Goal: Find specific page/section: Find specific page/section

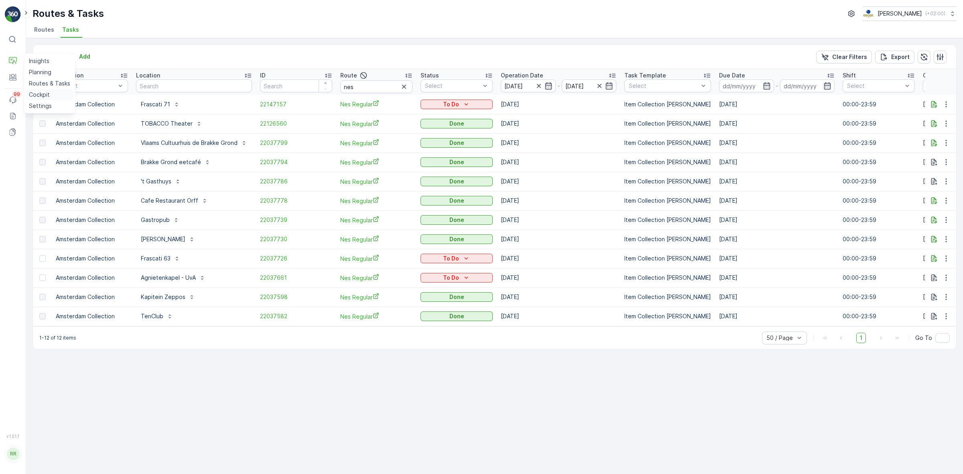
click at [49, 94] on p "Cockpit" at bounding box center [39, 95] width 21 height 8
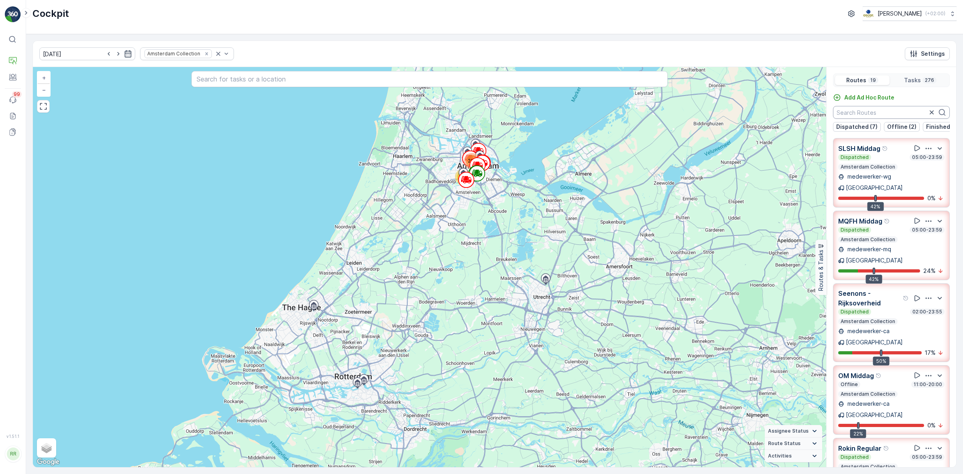
click at [876, 112] on input "text" at bounding box center [891, 112] width 117 height 13
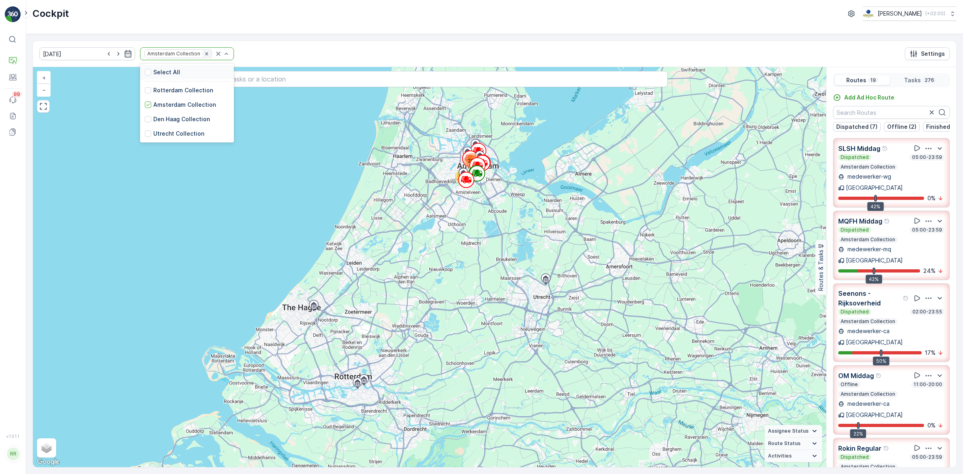
click at [204, 51] on icon "Remove Amsterdam Collection" at bounding box center [207, 54] width 6 height 6
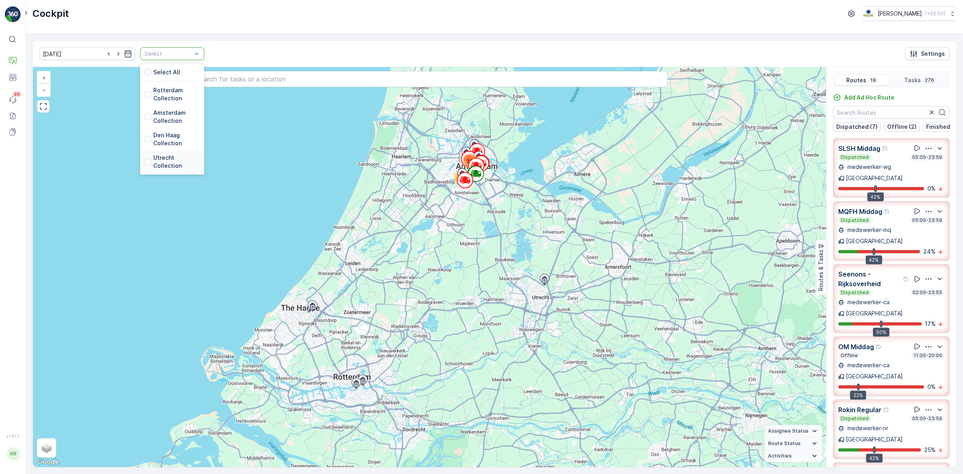
click at [161, 157] on p "Utrecht Collection" at bounding box center [176, 162] width 46 height 16
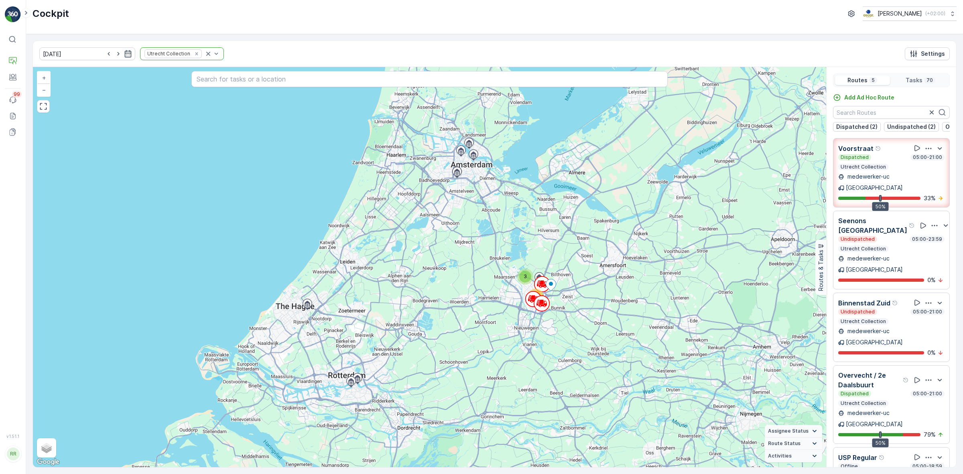
click at [882, 161] on div "Dispatched 05:00-21:00" at bounding box center [892, 157] width 106 height 6
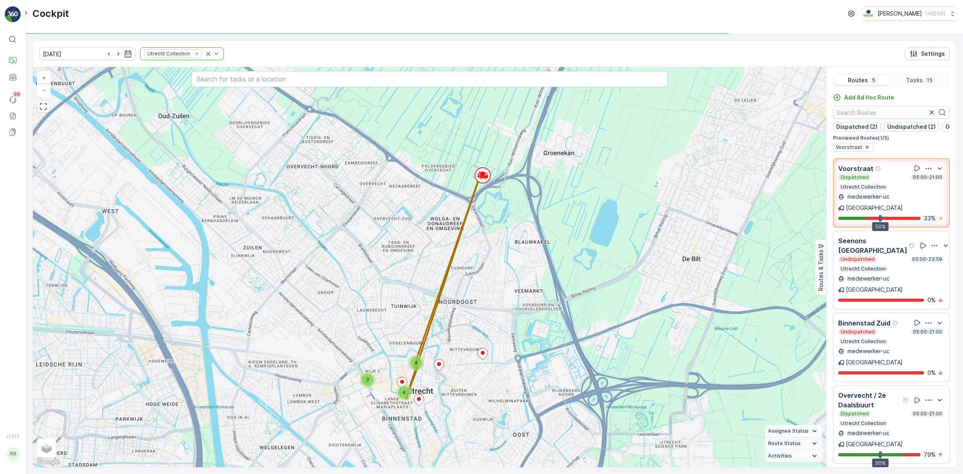
drag, startPoint x: 453, startPoint y: 290, endPoint x: 454, endPoint y: 366, distance: 76.3
click at [454, 366] on div "3 4 4 + − Satellite Roadmap Terrain Hybrid Leaflet Keyboard shortcuts Map Data …" at bounding box center [430, 267] width 794 height 400
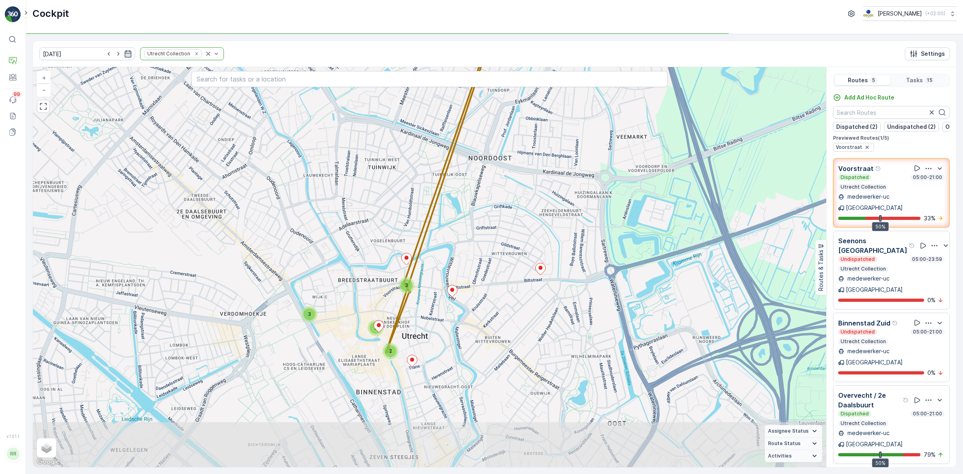
drag, startPoint x: 448, startPoint y: 399, endPoint x: 476, endPoint y: 279, distance: 122.4
click at [475, 282] on div "3 3 2 2 + − Satellite Roadmap Terrain Hybrid Leaflet Keyboard shortcuts Map Dat…" at bounding box center [430, 267] width 794 height 400
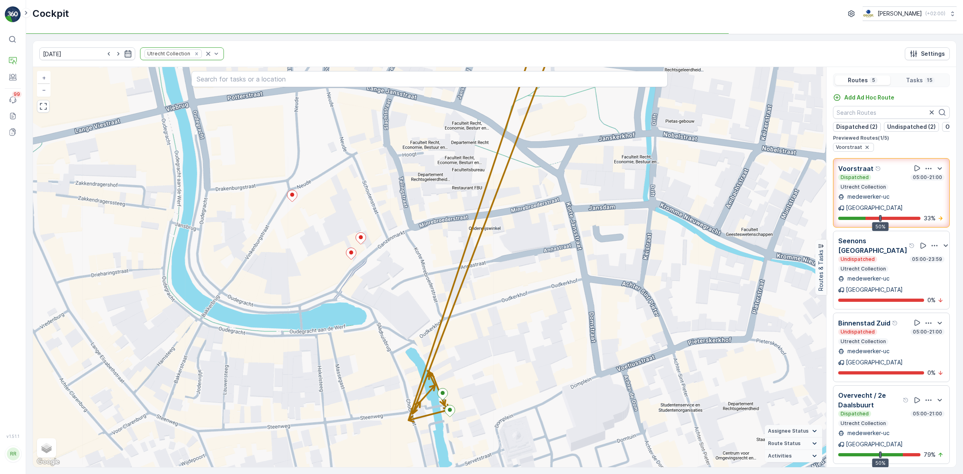
drag, startPoint x: 353, startPoint y: 315, endPoint x: 590, endPoint y: 300, distance: 237.3
click at [590, 300] on div "2 2 + − Satellite Roadmap Terrain Hybrid Leaflet Keyboard shortcuts Map Data Ma…" at bounding box center [430, 267] width 794 height 400
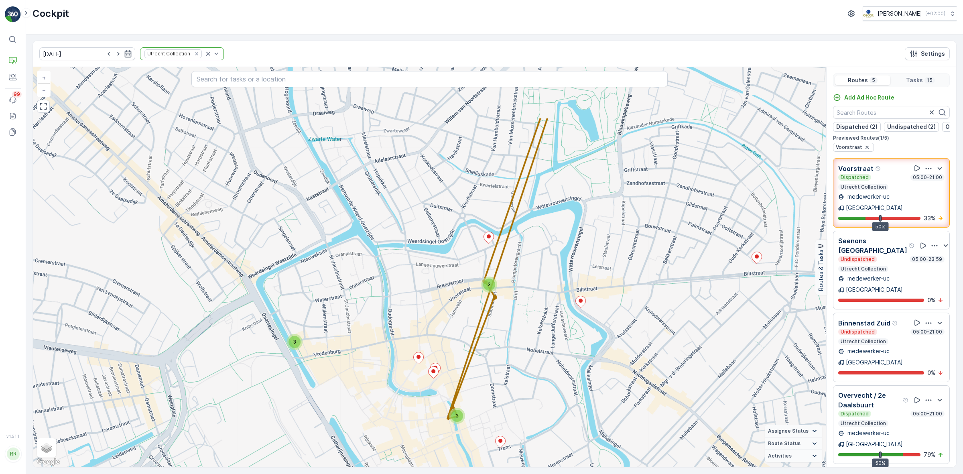
drag, startPoint x: 561, startPoint y: 259, endPoint x: 510, endPoint y: 350, distance: 104.6
click at [510, 350] on div "3 3 2 + − Satellite Roadmap Terrain Hybrid Leaflet Keyboard shortcuts Map Data …" at bounding box center [430, 267] width 794 height 400
click at [876, 190] on p "Utrecht Collection" at bounding box center [863, 187] width 47 height 6
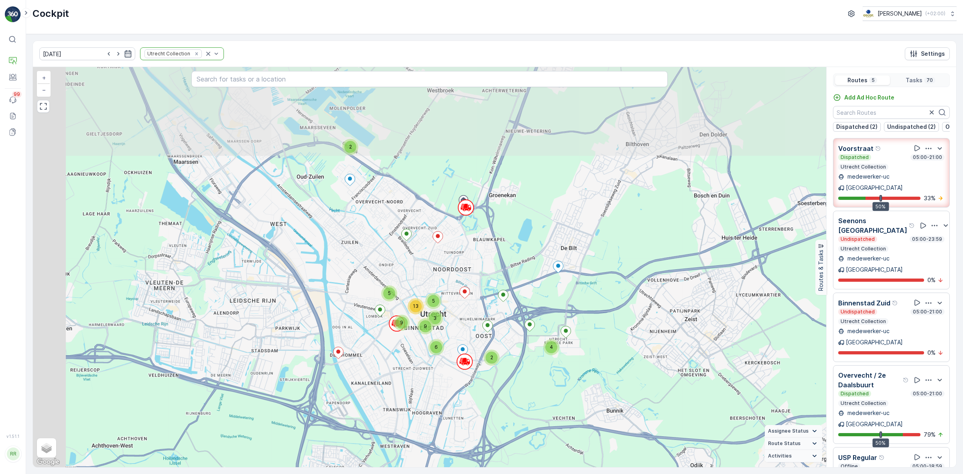
drag, startPoint x: 374, startPoint y: 187, endPoint x: 490, endPoint y: 282, distance: 149.5
click at [490, 282] on div "2 4 2 3 6 9 5 5 9 13 + − Satellite Roadmap Terrain Hybrid Leaflet Keyboard shor…" at bounding box center [430, 267] width 794 height 400
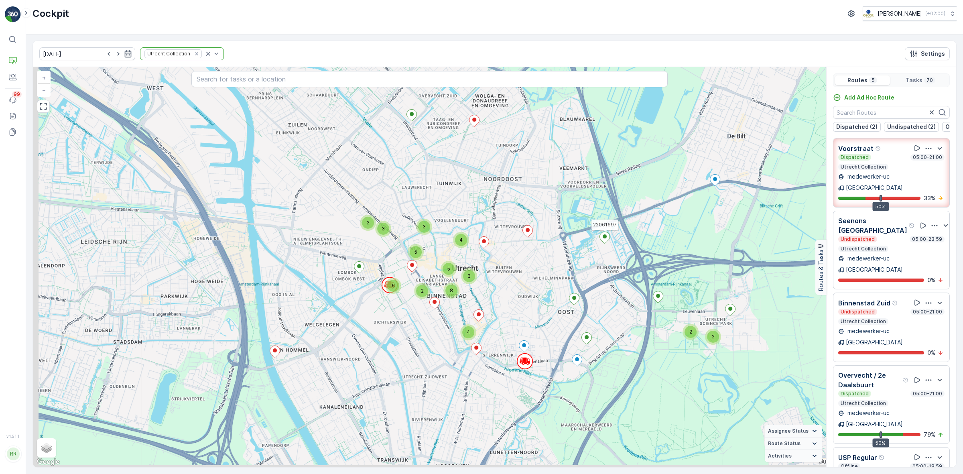
drag, startPoint x: 424, startPoint y: 306, endPoint x: 490, endPoint y: 207, distance: 119.1
click at [490, 207] on div "2 2 2 3 4 8 3 2 4 2 6 5 3 5 22061697 + − Satellite Roadmap Terrain Hybrid Leafl…" at bounding box center [430, 267] width 794 height 400
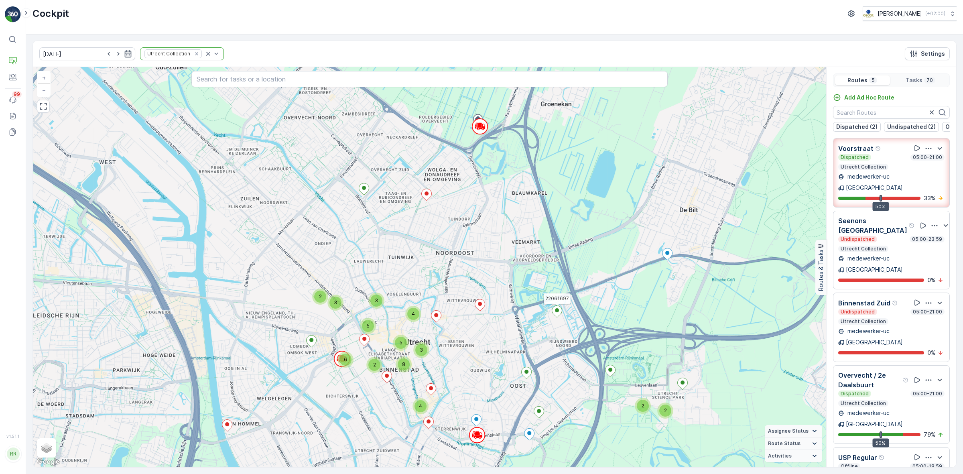
drag, startPoint x: 507, startPoint y: 187, endPoint x: 459, endPoint y: 267, distance: 92.7
click at [458, 268] on div "2 2 2 3 4 8 3 2 4 2 6 5 3 5 22061697 + − Satellite Roadmap Terrain Hybrid Leafl…" at bounding box center [430, 267] width 794 height 400
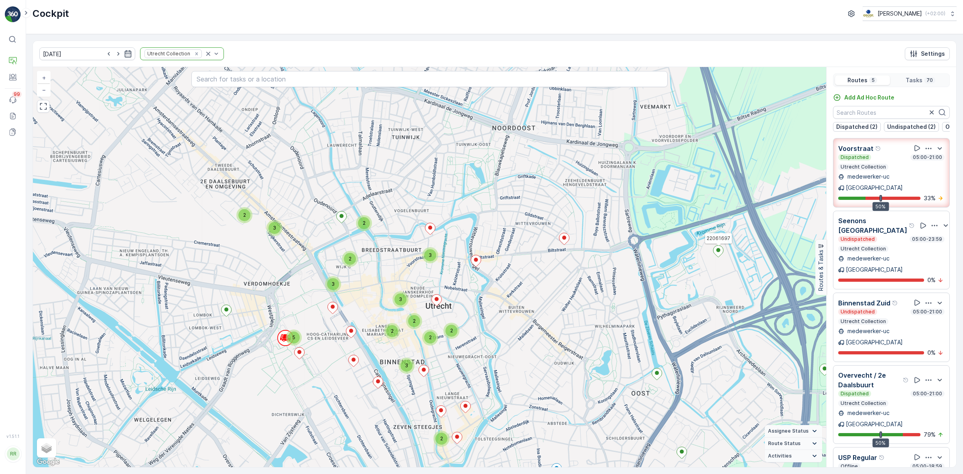
drag, startPoint x: 413, startPoint y: 303, endPoint x: 466, endPoint y: 221, distance: 98.4
click at [466, 221] on div "2 2 2 2 2 2 3 3 2 3 5 2 3 2 3 2 22061697 + − Satellite Roadmap Terrain Hybrid L…" at bounding box center [430, 267] width 794 height 400
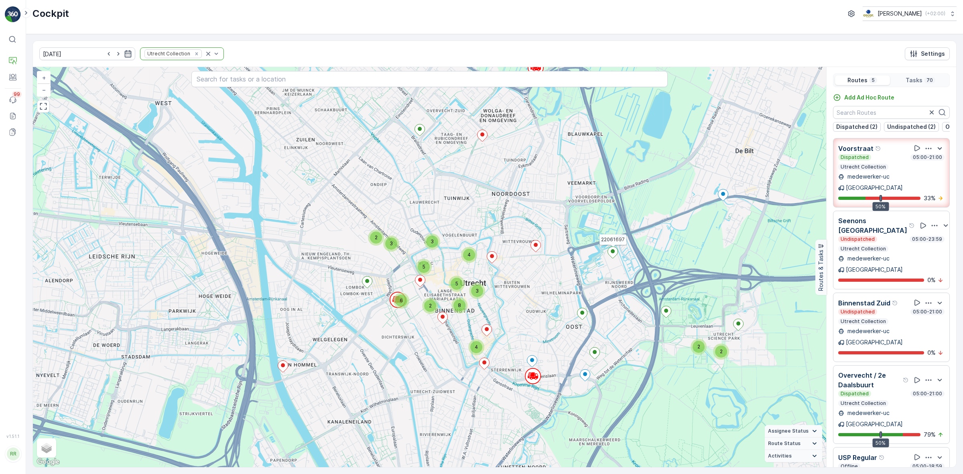
click at [939, 152] on icon "button" at bounding box center [940, 149] width 10 height 10
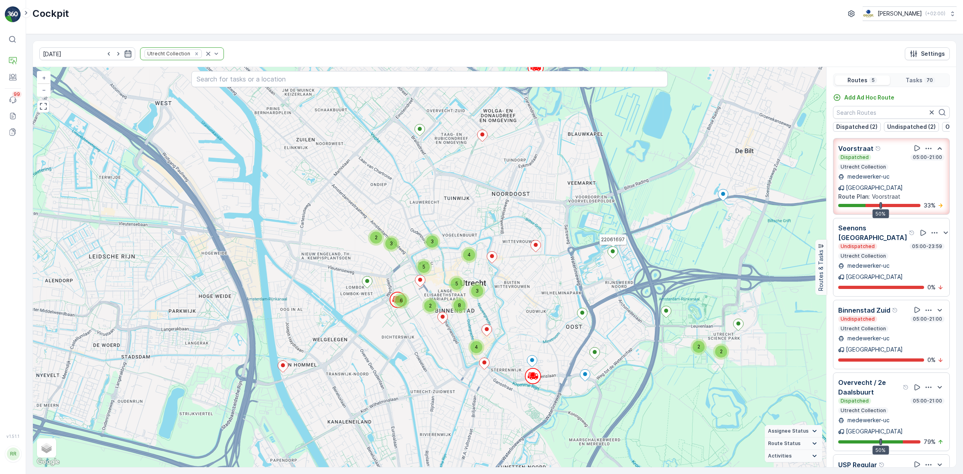
click at [939, 149] on icon "button" at bounding box center [940, 148] width 4 height 2
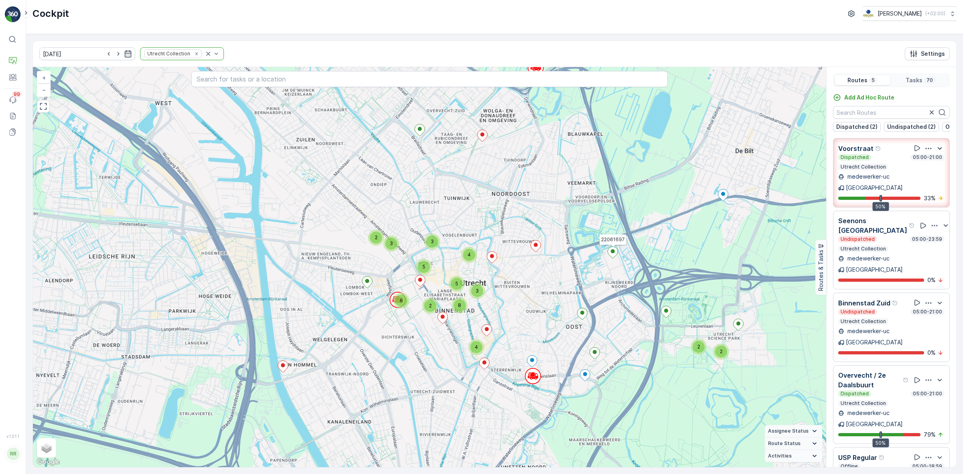
click at [886, 161] on div "Dispatched 05:00-21:00" at bounding box center [892, 157] width 106 height 6
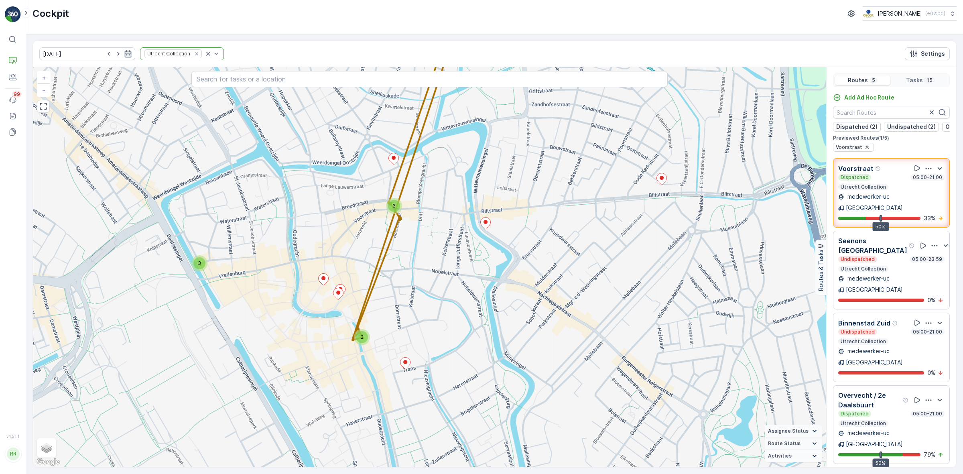
click at [929, 173] on icon "button" at bounding box center [929, 169] width 8 height 8
click at [929, 187] on span "See More Details" at bounding box center [928, 191] width 47 height 8
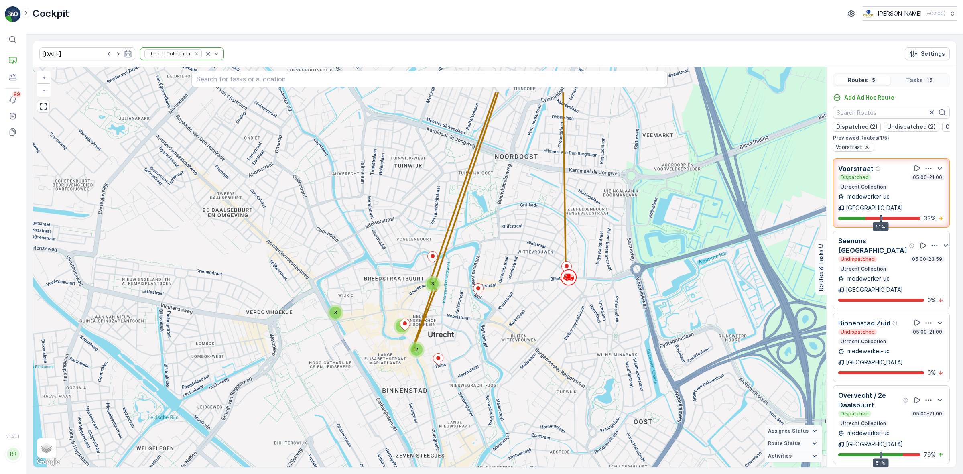
drag, startPoint x: 498, startPoint y: 303, endPoint x: 495, endPoint y: 336, distance: 33.1
click at [495, 336] on div "3 3 2 2 + − Satellite Roadmap Terrain Hybrid Leaflet Keyboard shortcuts Map Dat…" at bounding box center [430, 267] width 794 height 400
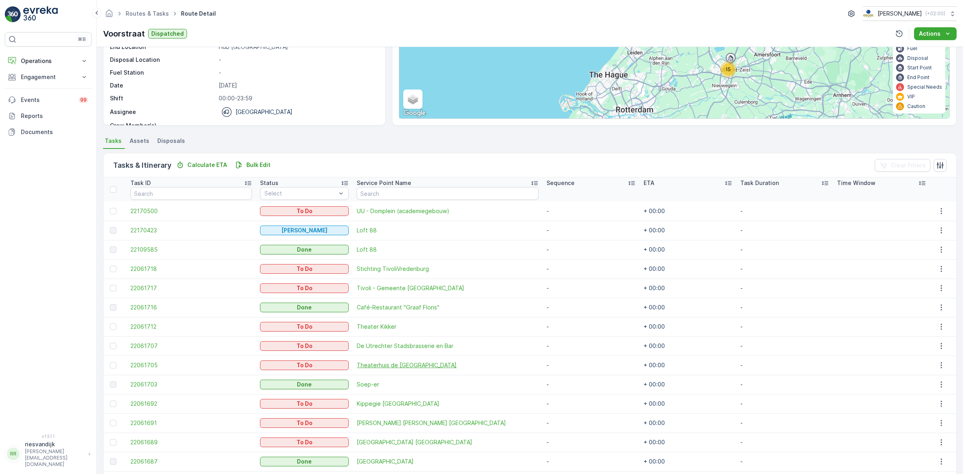
scroll to position [138, 0]
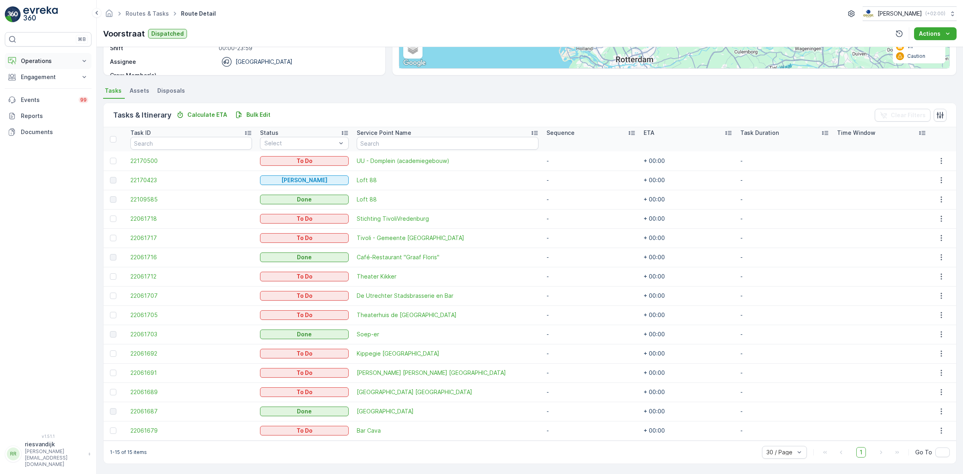
click at [63, 61] on p "Operations" at bounding box center [48, 61] width 55 height 8
click at [49, 109] on link "Cockpit" at bounding box center [54, 108] width 74 height 11
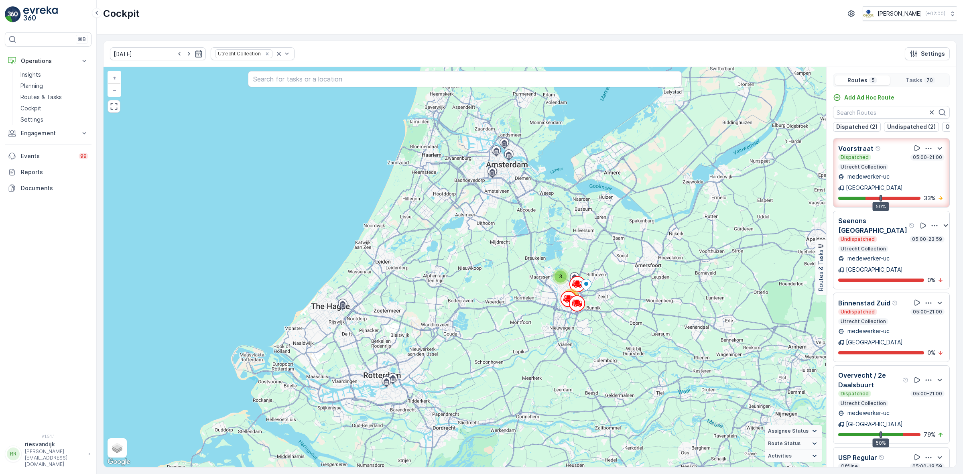
click at [941, 221] on icon "button" at bounding box center [946, 226] width 10 height 10
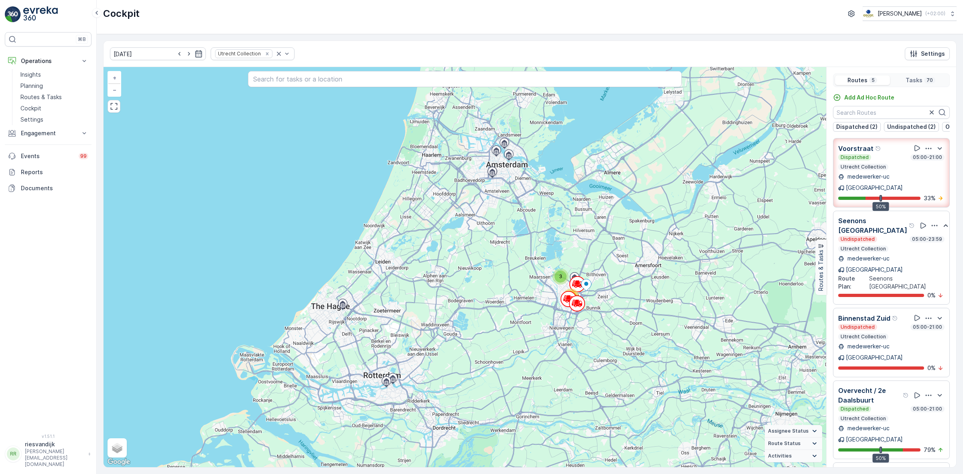
click at [941, 221] on icon "button" at bounding box center [946, 226] width 10 height 10
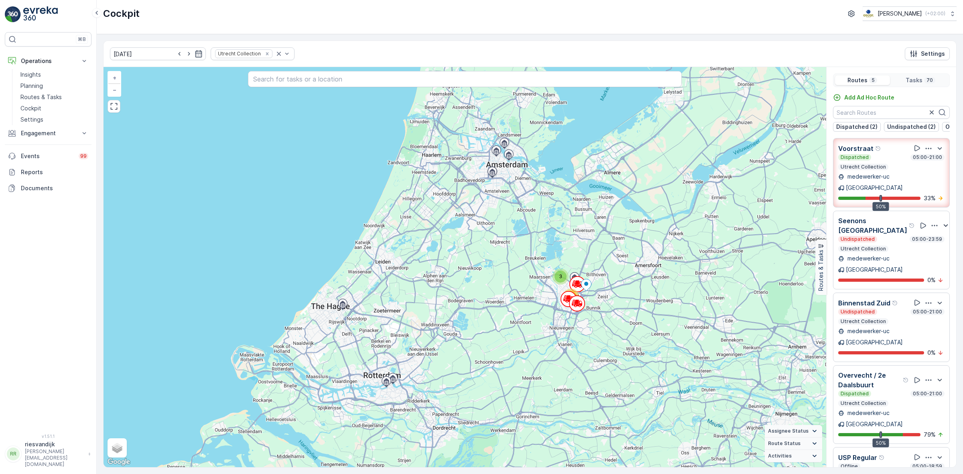
click at [929, 376] on icon "button" at bounding box center [929, 380] width 8 height 8
click at [932, 399] on span "See More Details" at bounding box center [930, 403] width 47 height 8
click at [893, 391] on div "Dispatched 05:00-21:00 Utrecht Collection" at bounding box center [892, 399] width 106 height 16
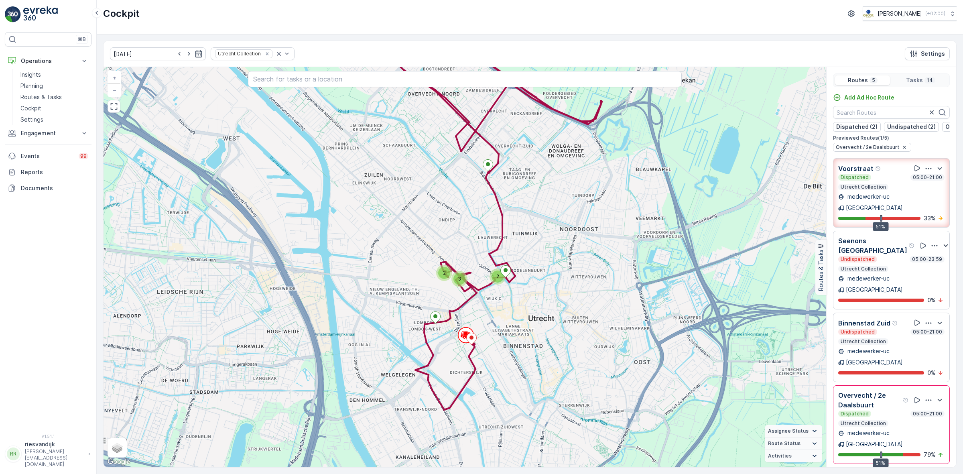
drag, startPoint x: 495, startPoint y: 340, endPoint x: 506, endPoint y: 312, distance: 29.4
click at [506, 312] on div "2 3 2 2 + − Satellite Roadmap Terrain Hybrid Leaflet Keyboard shortcuts Map Dat…" at bounding box center [465, 267] width 723 height 400
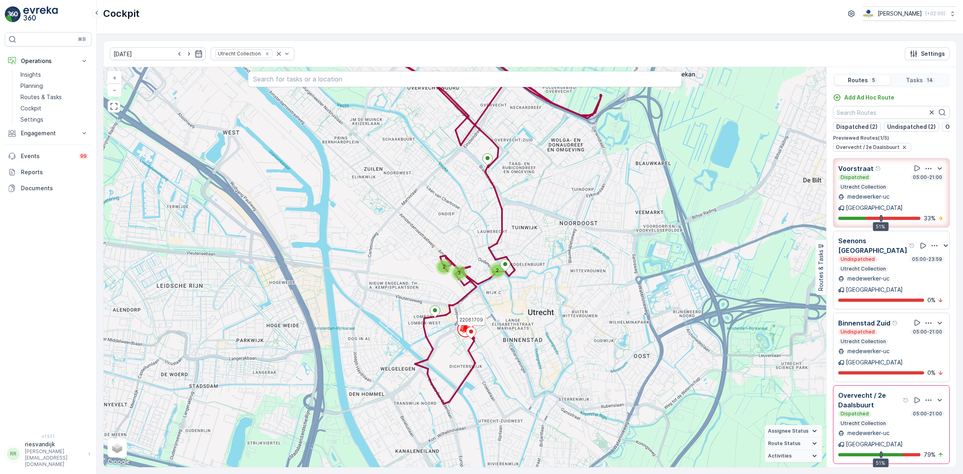
click at [473, 336] on icon at bounding box center [471, 333] width 10 height 12
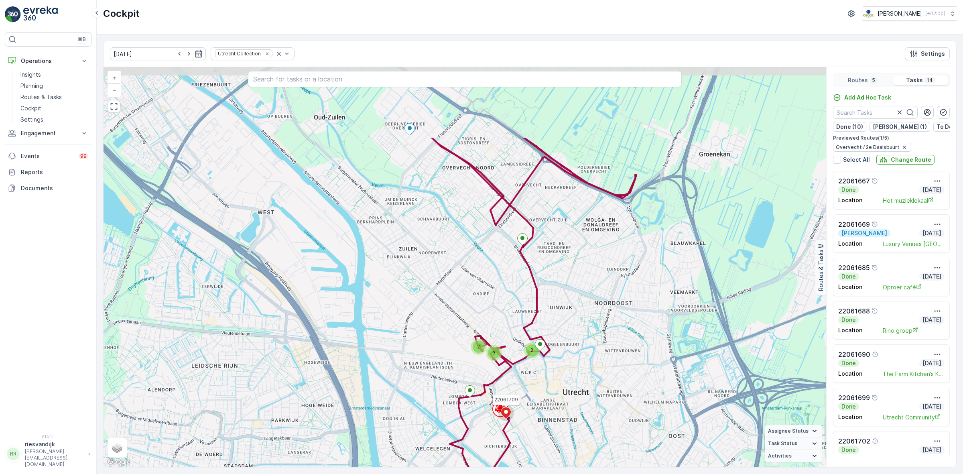
drag, startPoint x: 579, startPoint y: 295, endPoint x: 560, endPoint y: 407, distance: 112.8
click at [560, 407] on div "2 3 2 2 22061709 + − Satellite Roadmap Terrain Hybrid Leaflet Keyboard shortcut…" at bounding box center [465, 267] width 723 height 400
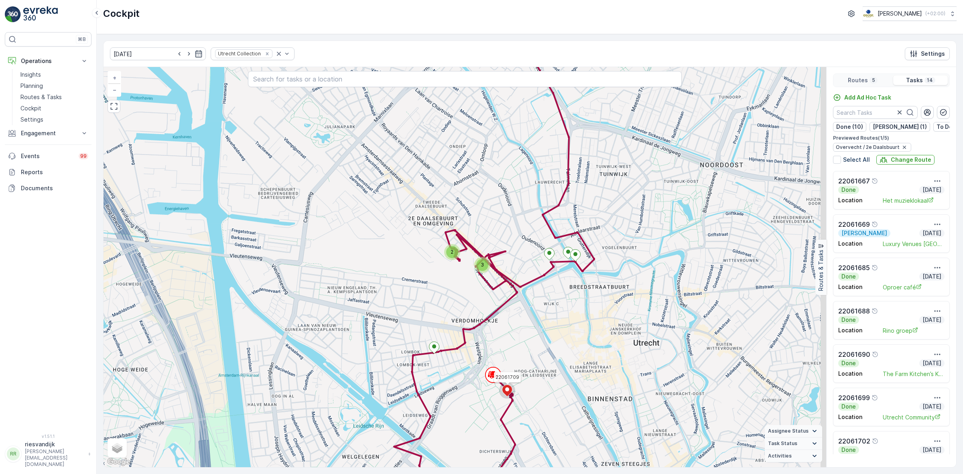
drag, startPoint x: 548, startPoint y: 313, endPoint x: 533, endPoint y: 230, distance: 84.5
click at [533, 231] on div "2 3 2 22061709 + − Satellite Roadmap Terrain Hybrid Leaflet Keyboard shortcuts …" at bounding box center [465, 267] width 723 height 400
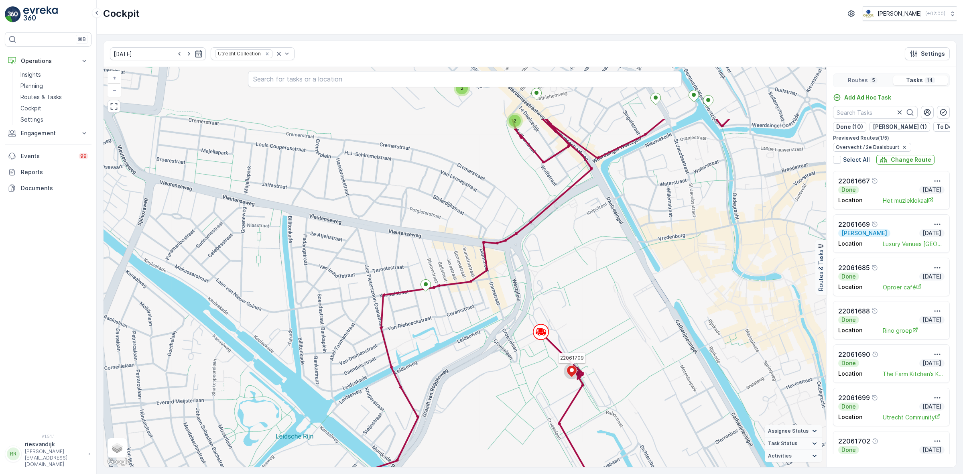
drag, startPoint x: 509, startPoint y: 322, endPoint x: 538, endPoint y: 377, distance: 63.0
click at [539, 387] on div "2 2 2 22061709 + − Satellite Roadmap Terrain Hybrid Leaflet Keyboard shortcuts …" at bounding box center [465, 267] width 723 height 400
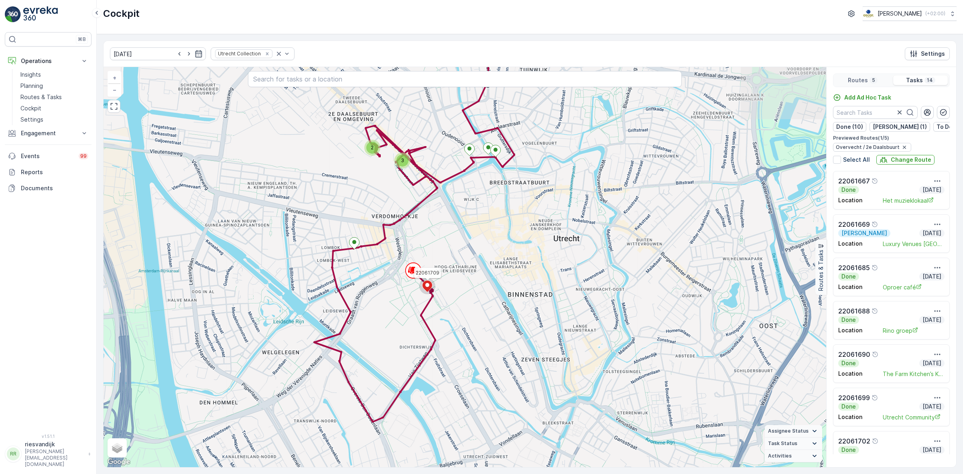
drag, startPoint x: 595, startPoint y: 402, endPoint x: 477, endPoint y: 348, distance: 130.1
click at [477, 348] on div "2 3 2 22061709 + − Satellite Roadmap Terrain Hybrid Leaflet Keyboard shortcuts …" at bounding box center [465, 267] width 723 height 400
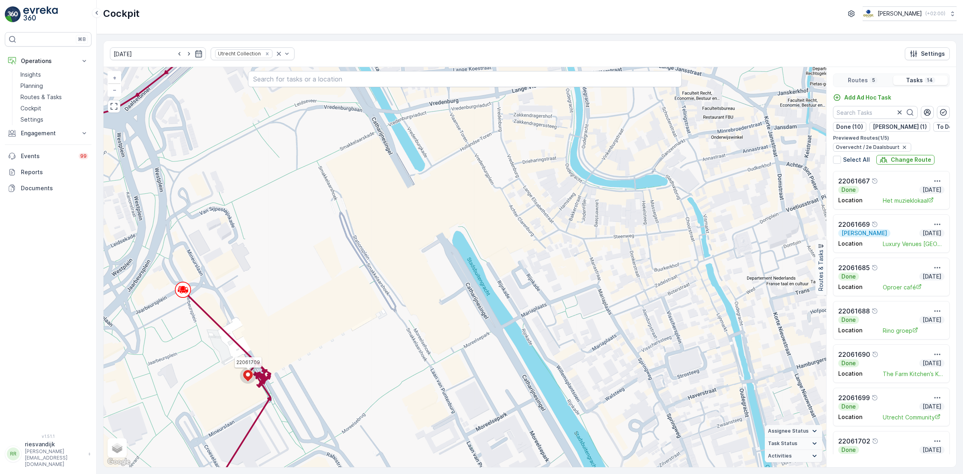
click at [250, 380] on circle at bounding box center [248, 376] width 16 height 16
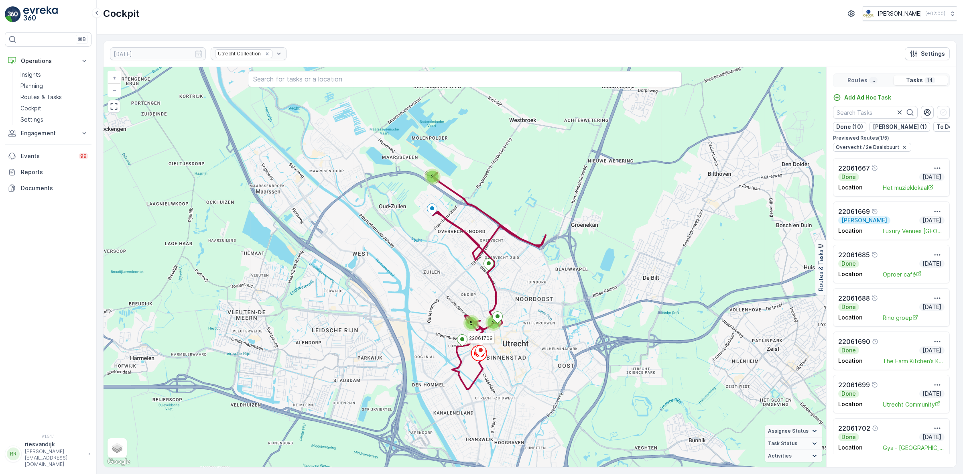
click at [484, 353] on icon at bounding box center [481, 351] width 10 height 12
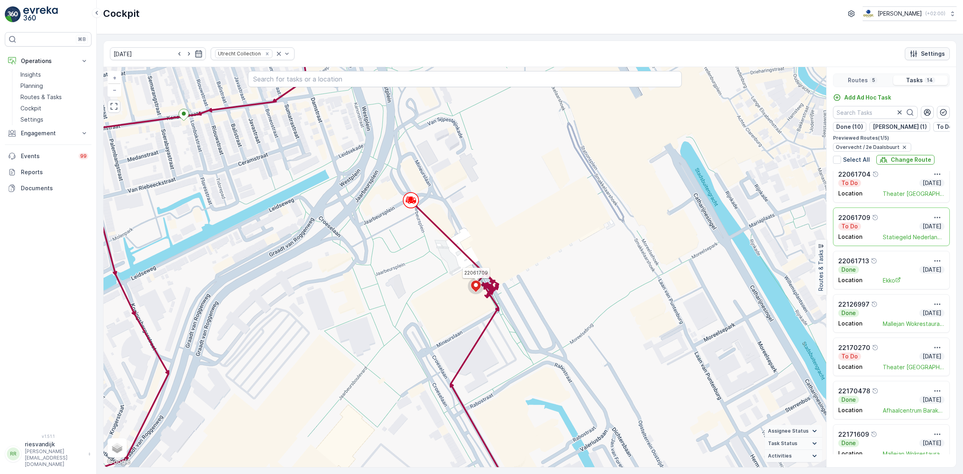
click at [929, 52] on p "Settings" at bounding box center [933, 54] width 24 height 8
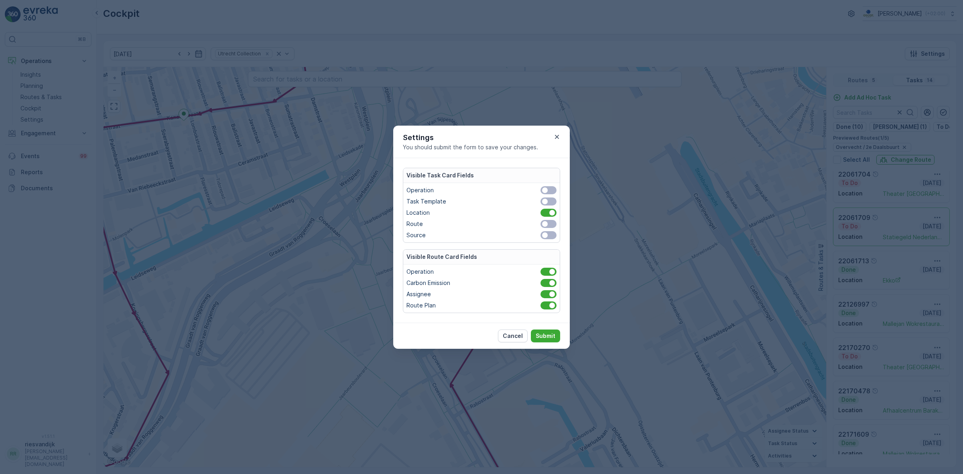
click at [544, 235] on div at bounding box center [545, 235] width 6 height 6
click at [536, 235] on input "checkbox" at bounding box center [536, 235] width 0 height 0
click at [545, 230] on div "Operation Task Template Location Route Source" at bounding box center [482, 212] width 150 height 53
click at [546, 226] on div at bounding box center [545, 224] width 6 height 6
click at [536, 224] on input "checkbox" at bounding box center [536, 224] width 0 height 0
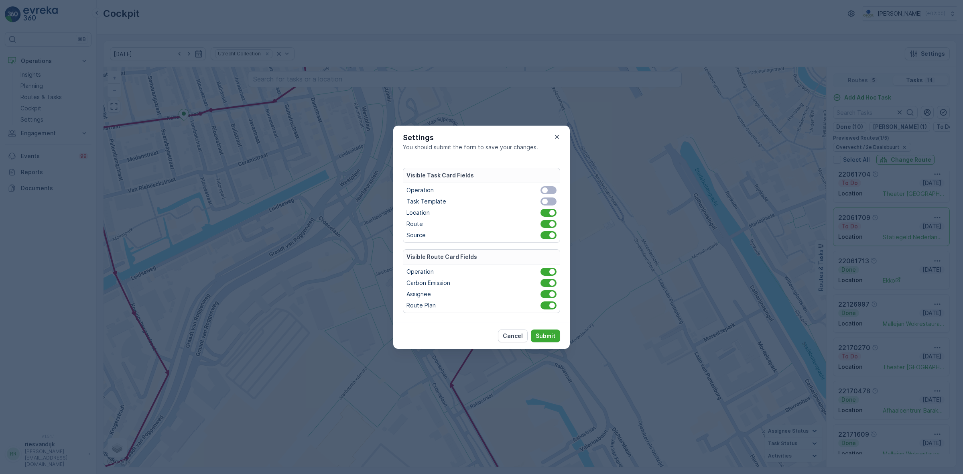
click at [547, 232] on span at bounding box center [549, 235] width 16 height 8
click at [536, 235] on input "checkbox" at bounding box center [536, 235] width 0 height 0
click at [548, 336] on p "Submit" at bounding box center [546, 336] width 20 height 8
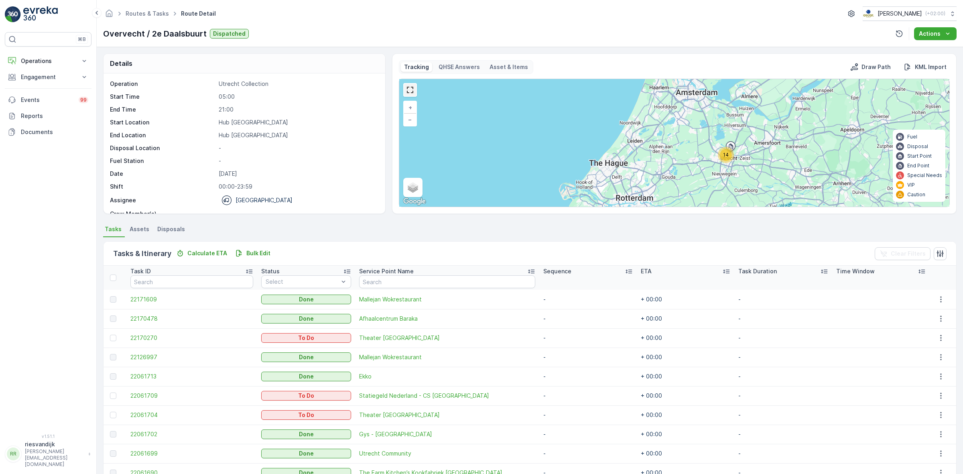
click at [414, 88] on link at bounding box center [410, 90] width 12 height 12
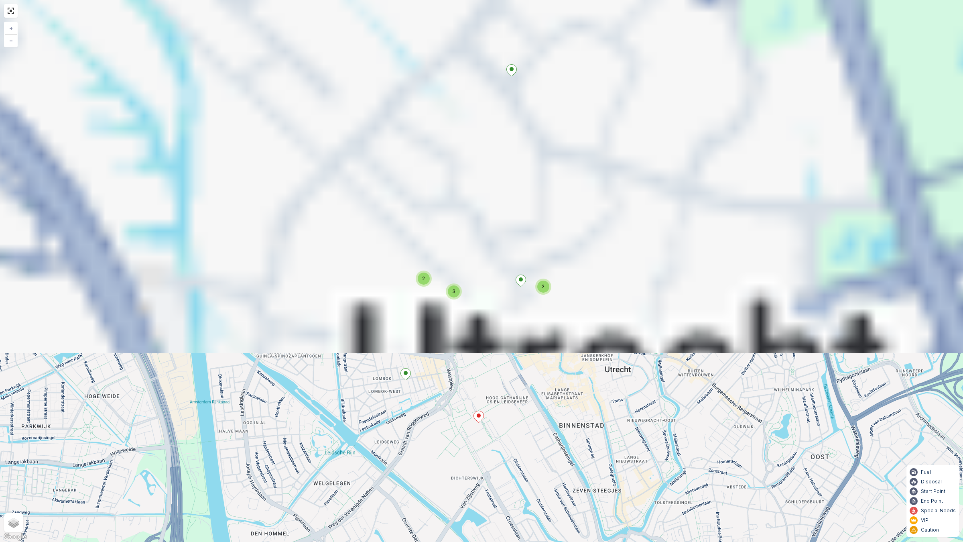
click at [577, 474] on html "⌘B Operations Insights Planning Routes & Tasks Cockpit Settings Engagement Insi…" at bounding box center [481, 271] width 963 height 542
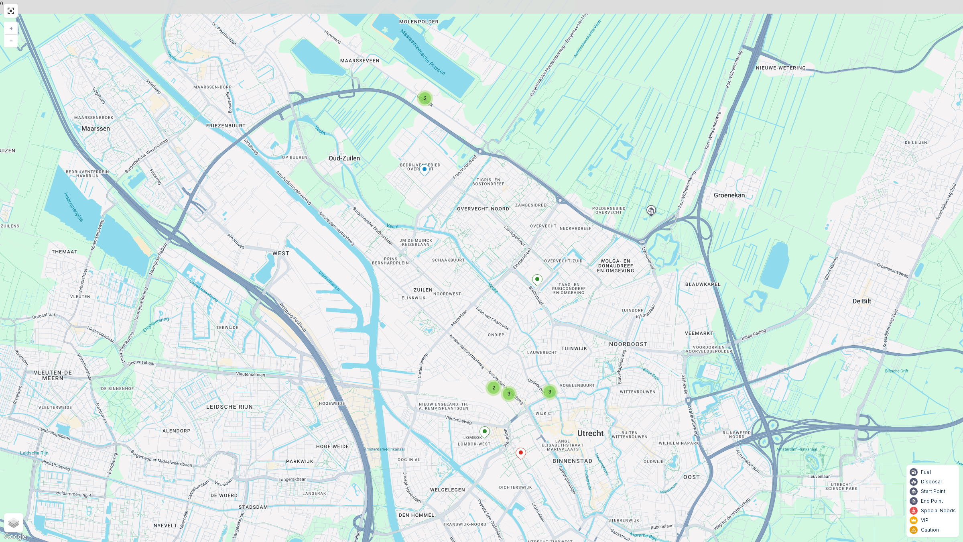
drag, startPoint x: 591, startPoint y: 296, endPoint x: 625, endPoint y: 334, distance: 51.7
click at [625, 334] on div "2 3 2 3 + − Satellite Roadmap Terrain Hybrid Leaflet Keyboard shortcuts Map Dat…" at bounding box center [481, 271] width 963 height 542
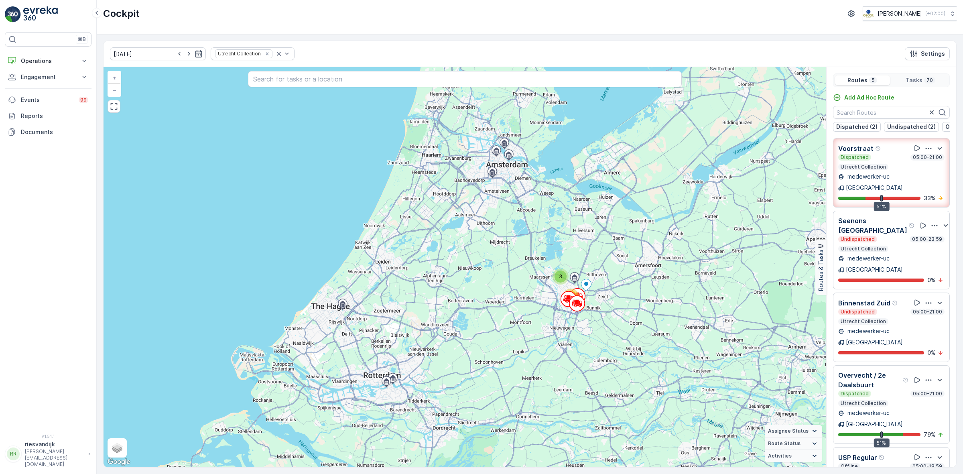
drag, startPoint x: 884, startPoint y: 167, endPoint x: 900, endPoint y: 177, distance: 19.6
click at [884, 167] on div "Dispatched 05:00-21:00 Utrecht Collection" at bounding box center [892, 162] width 106 height 16
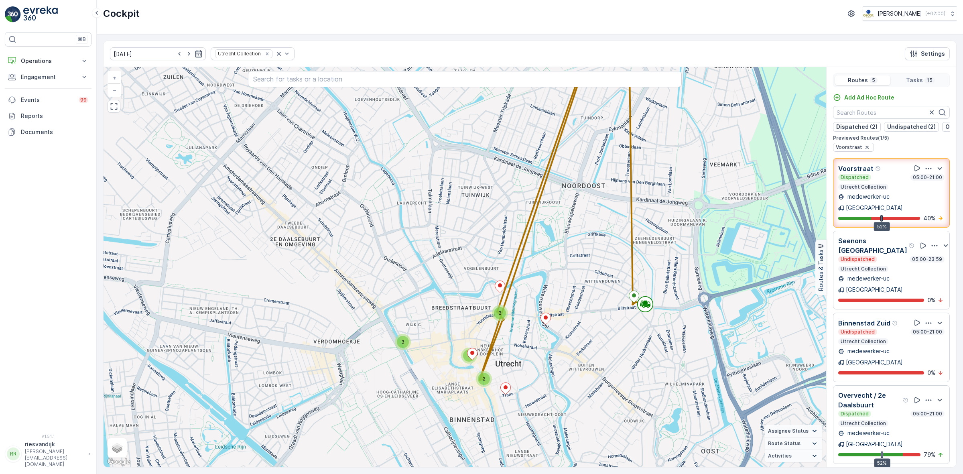
drag, startPoint x: 565, startPoint y: 353, endPoint x: 565, endPoint y: 381, distance: 28.1
click at [565, 380] on div "3 3 2 2 + − Satellite Roadmap Terrain Hybrid Leaflet Keyboard shortcuts Map Dat…" at bounding box center [465, 267] width 723 height 400
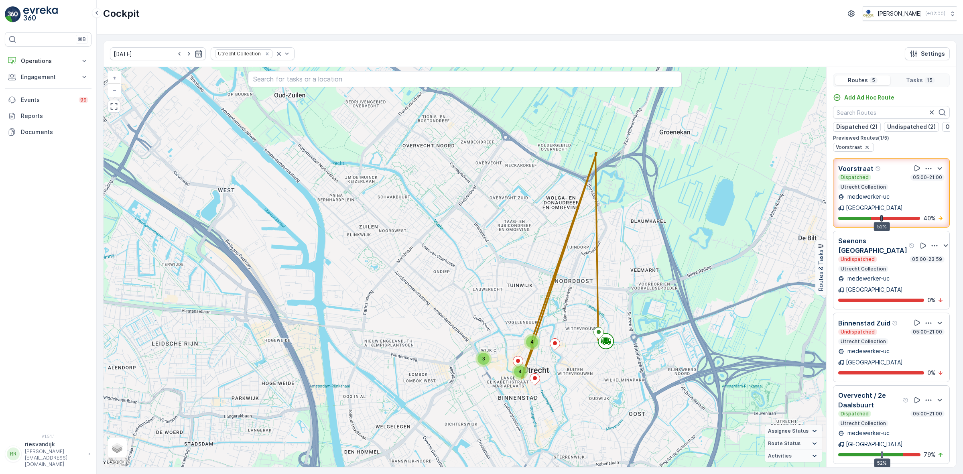
click at [931, 242] on icon "button" at bounding box center [935, 246] width 8 height 8
click at [931, 269] on span "See More Details" at bounding box center [926, 273] width 47 height 8
click at [937, 395] on icon "button" at bounding box center [940, 400] width 10 height 10
click at [928, 396] on icon "button" at bounding box center [929, 400] width 8 height 8
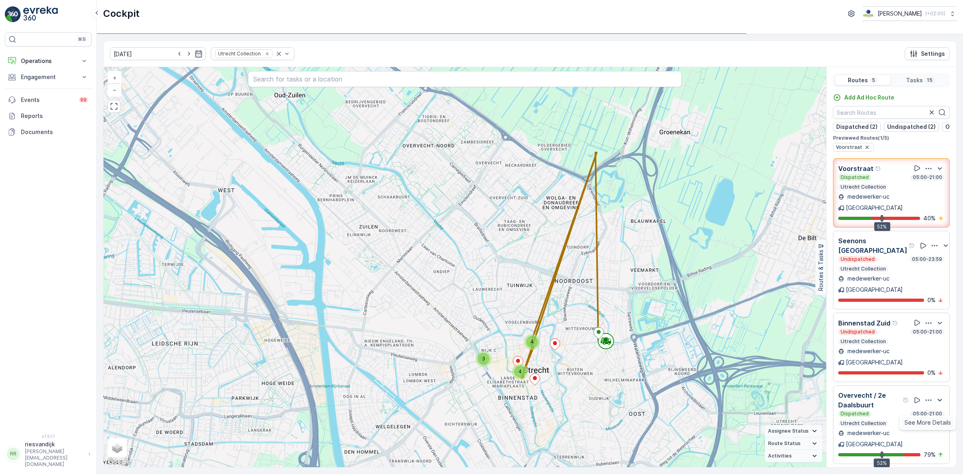
click at [920, 419] on span "See More Details" at bounding box center [928, 423] width 47 height 8
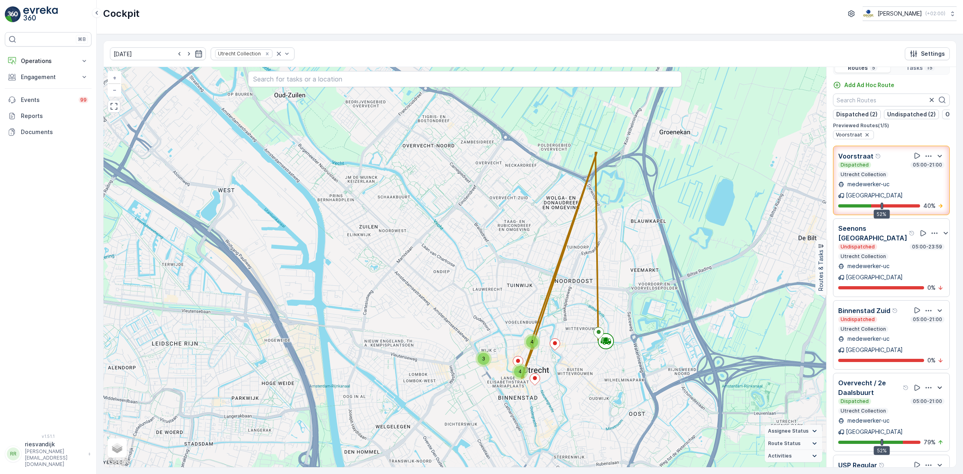
scroll to position [19, 0]
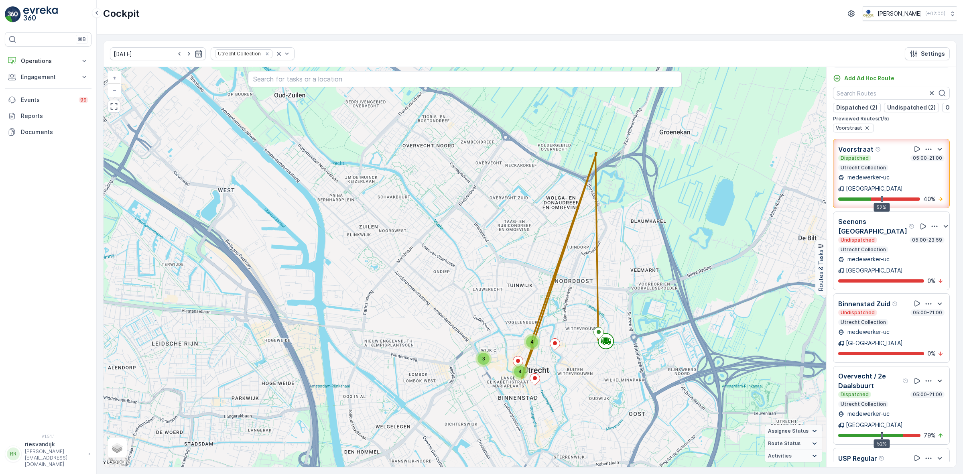
click at [931, 222] on icon "button" at bounding box center [935, 226] width 8 height 8
click at [924, 249] on span "See More Details" at bounding box center [926, 253] width 47 height 8
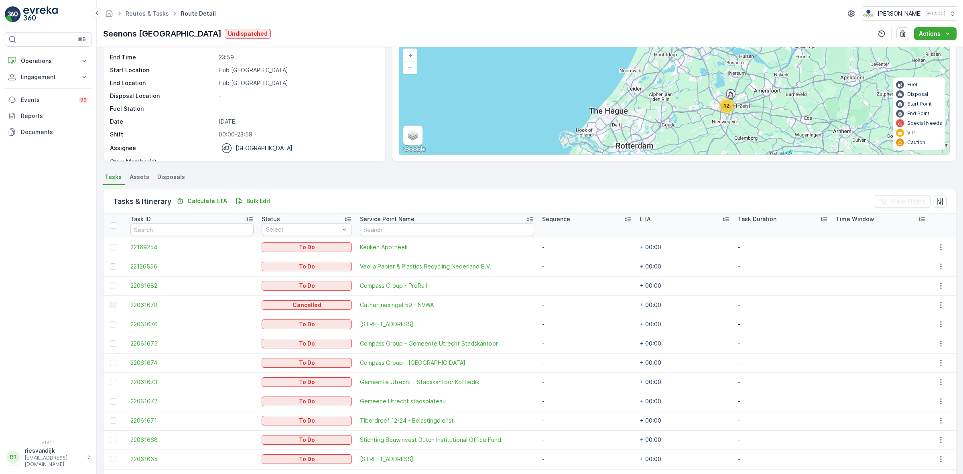
scroll to position [81, 0]
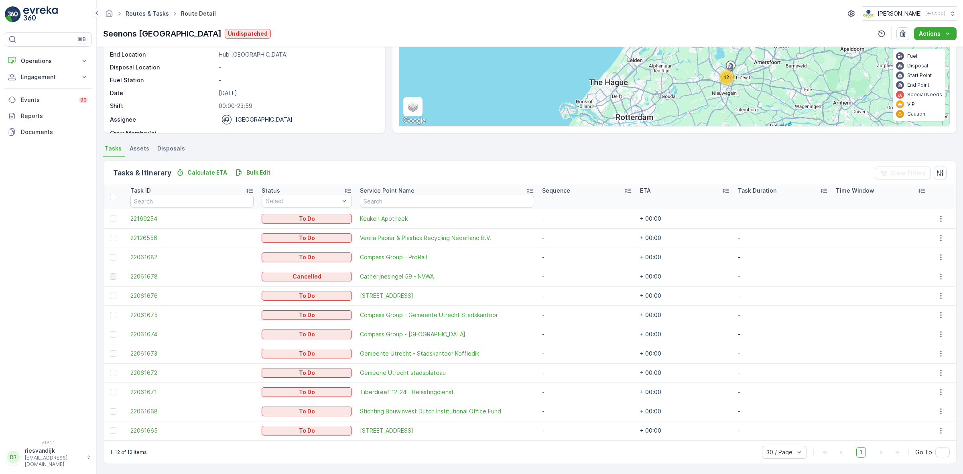
click at [153, 12] on link "Routes & Tasks" at bounding box center [147, 13] width 43 height 7
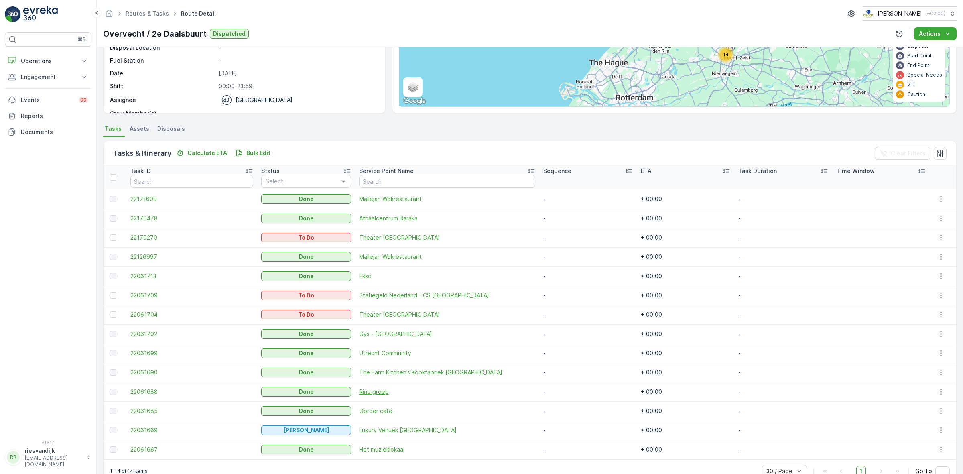
scroll to position [119, 0]
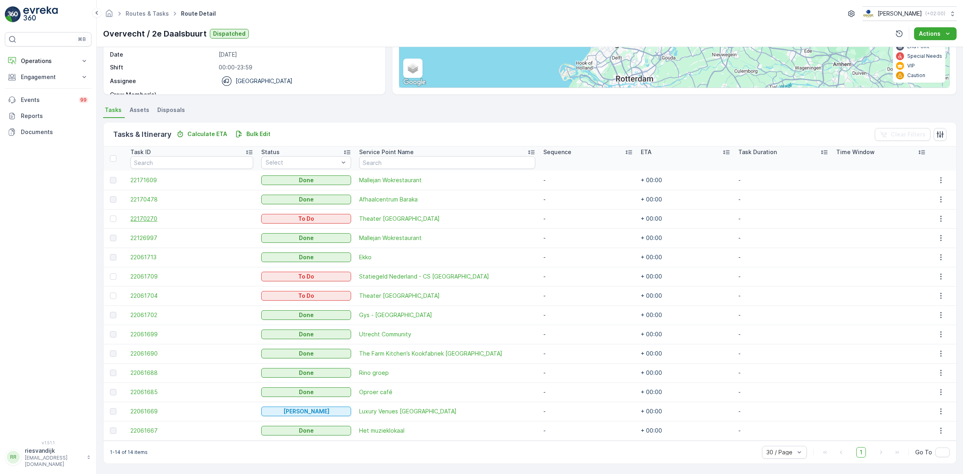
click at [147, 220] on span "22170270" at bounding box center [191, 219] width 123 height 8
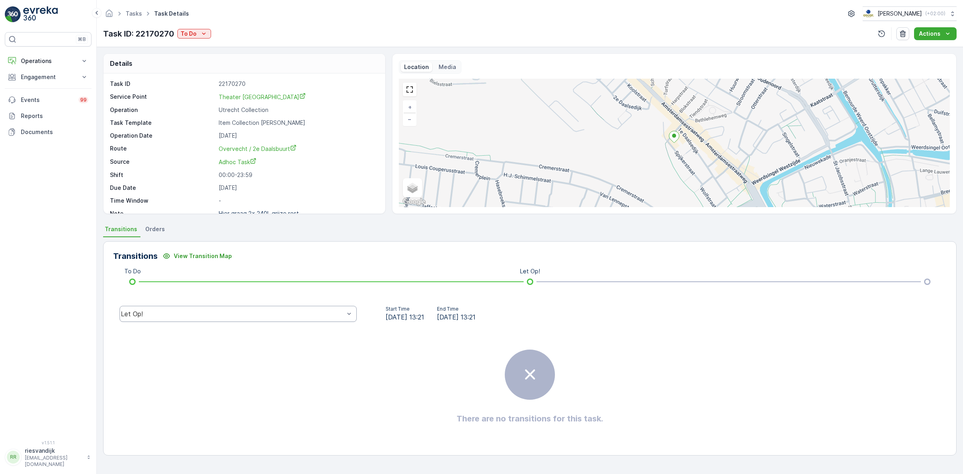
click at [236, 306] on div "Let Op!" at bounding box center [238, 314] width 237 height 16
click at [233, 259] on div "Done" at bounding box center [238, 253] width 237 height 14
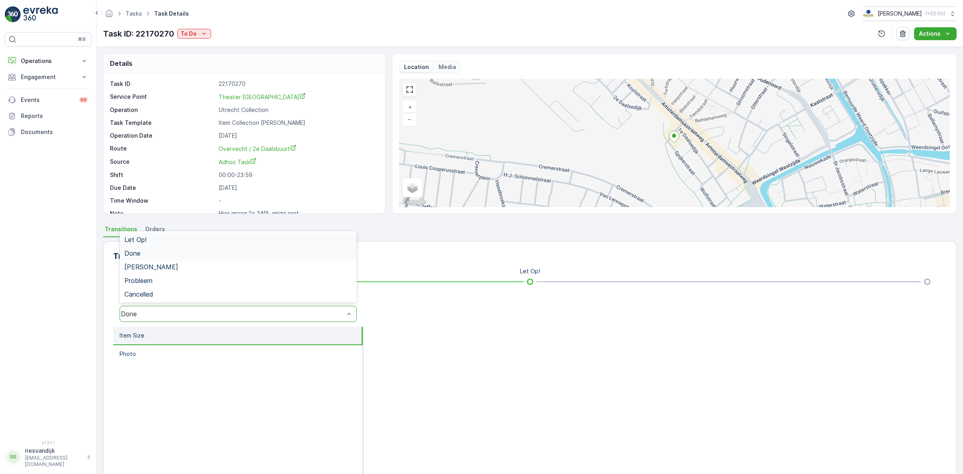
click at [234, 306] on div "Done" at bounding box center [238, 314] width 237 height 16
click at [235, 240] on div "Let Op!" at bounding box center [238, 239] width 228 height 7
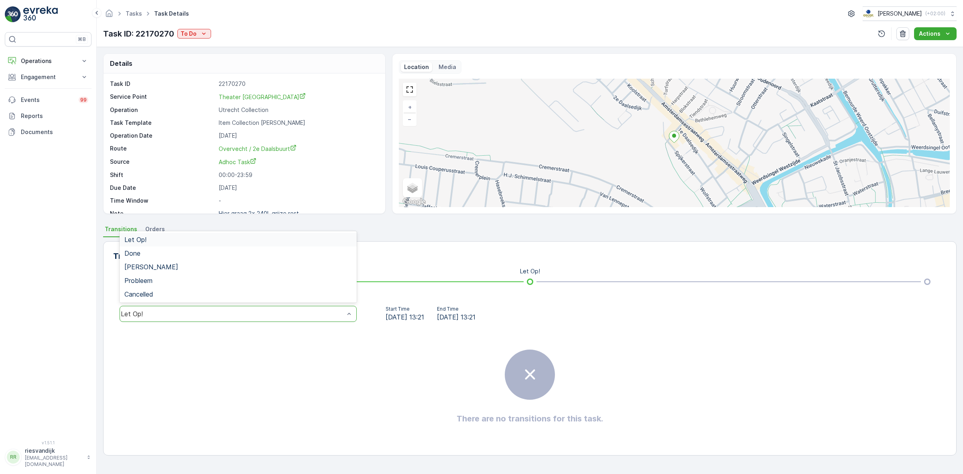
click at [237, 321] on div "Let Op!" at bounding box center [238, 314] width 237 height 16
click at [235, 236] on div "Let Op!" at bounding box center [238, 239] width 228 height 7
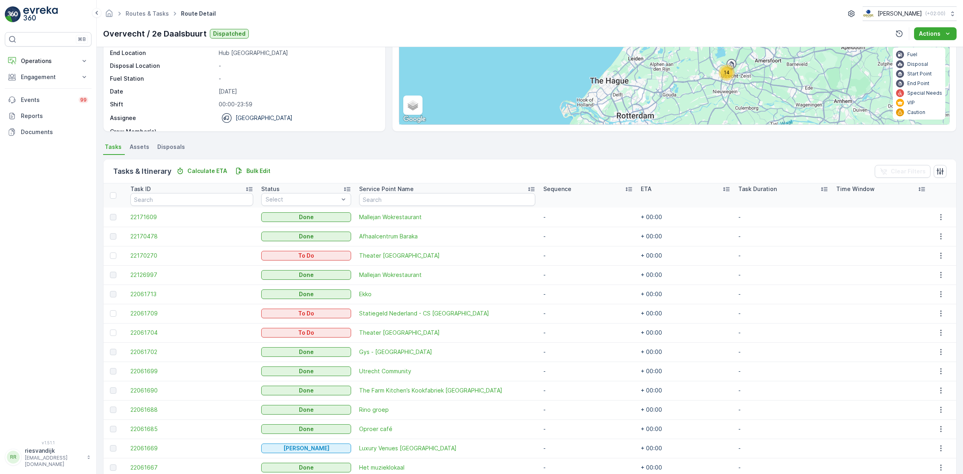
scroll to position [100, 0]
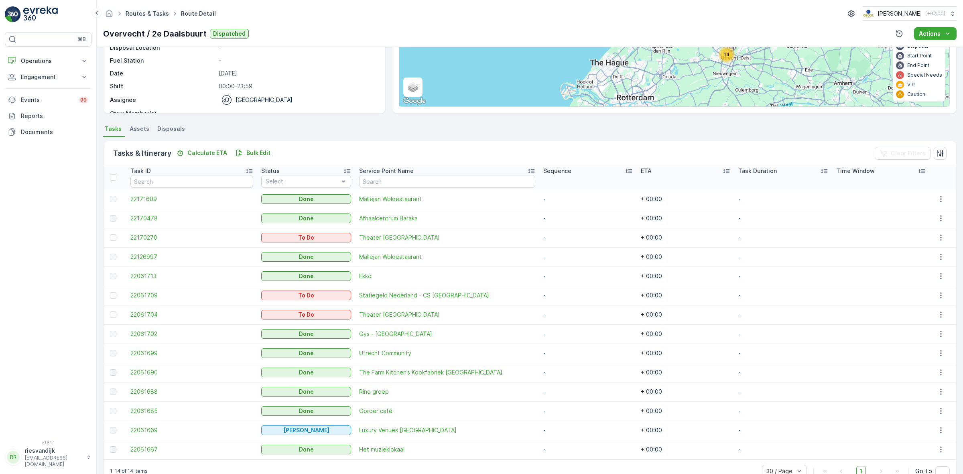
click at [158, 12] on link "Routes & Tasks" at bounding box center [147, 13] width 43 height 7
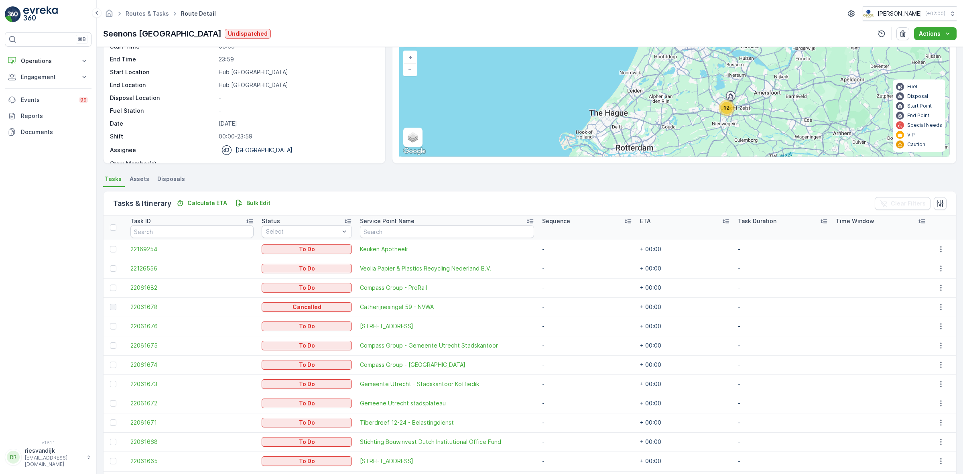
scroll to position [81, 0]
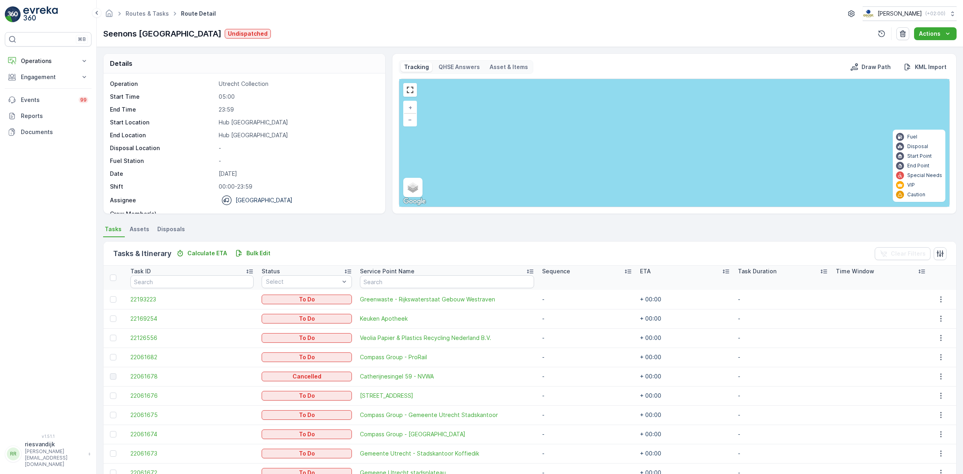
click at [409, 84] on div at bounding box center [410, 90] width 14 height 14
click at [408, 90] on link at bounding box center [410, 90] width 12 height 12
click at [146, 14] on link "Routes & Tasks" at bounding box center [147, 13] width 43 height 7
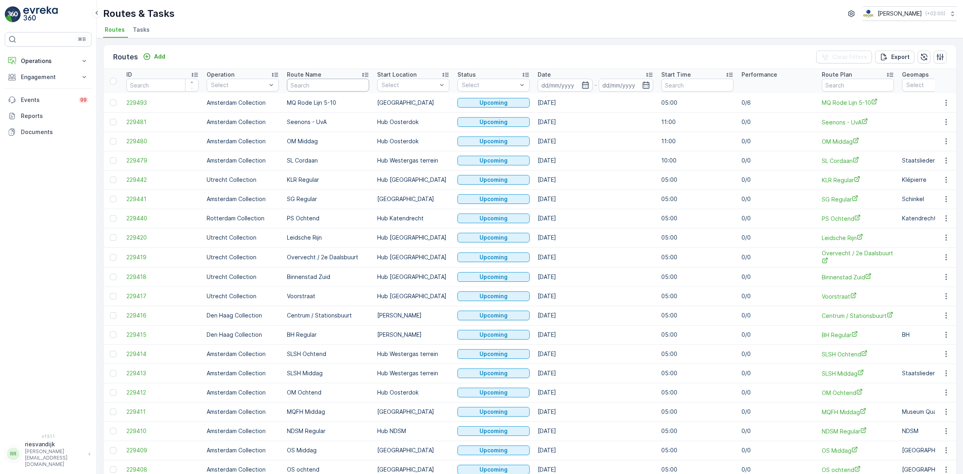
click at [325, 79] on input "text" at bounding box center [328, 85] width 82 height 13
type input "seenons"
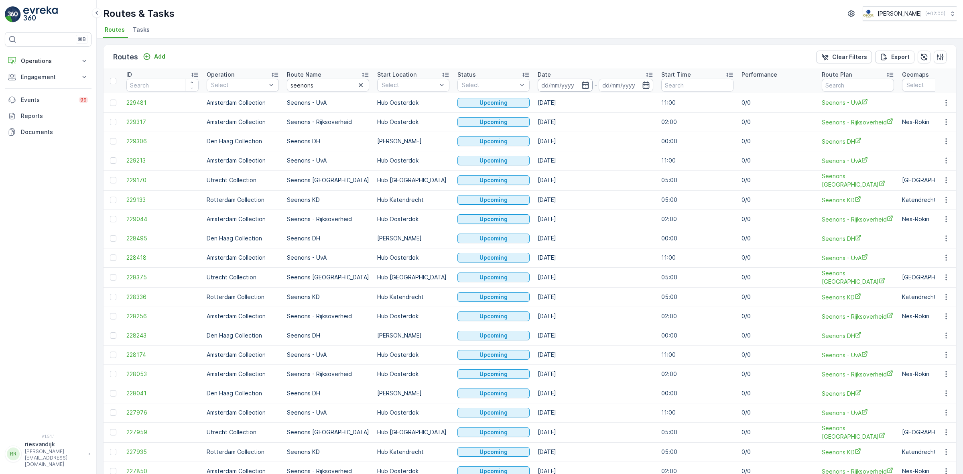
click at [570, 87] on input at bounding box center [565, 85] width 55 height 13
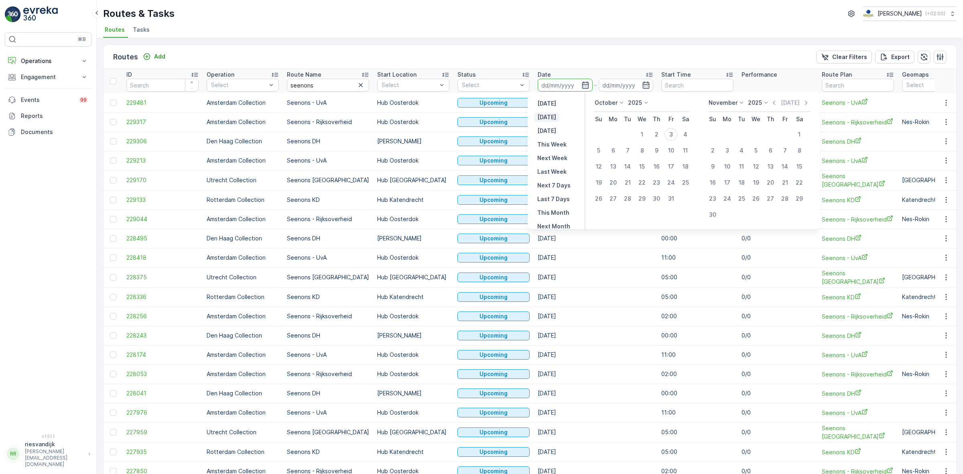
click at [550, 120] on p "[DATE]" at bounding box center [547, 117] width 19 height 8
type input "[DATE]"
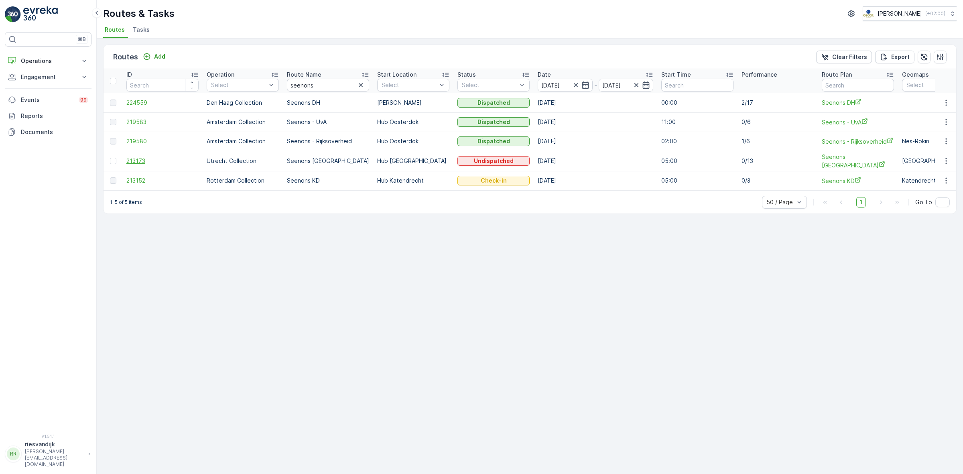
click at [135, 160] on span "213173" at bounding box center [162, 161] width 72 height 8
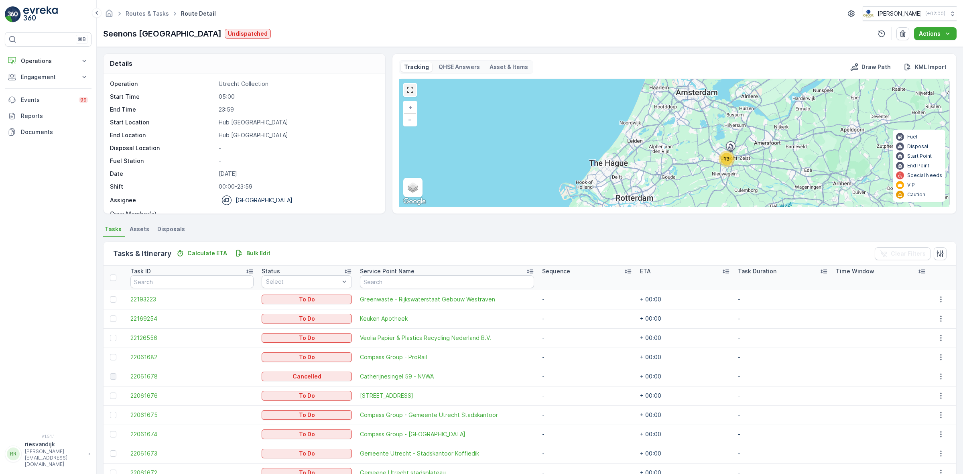
click at [414, 94] on link at bounding box center [410, 90] width 12 height 12
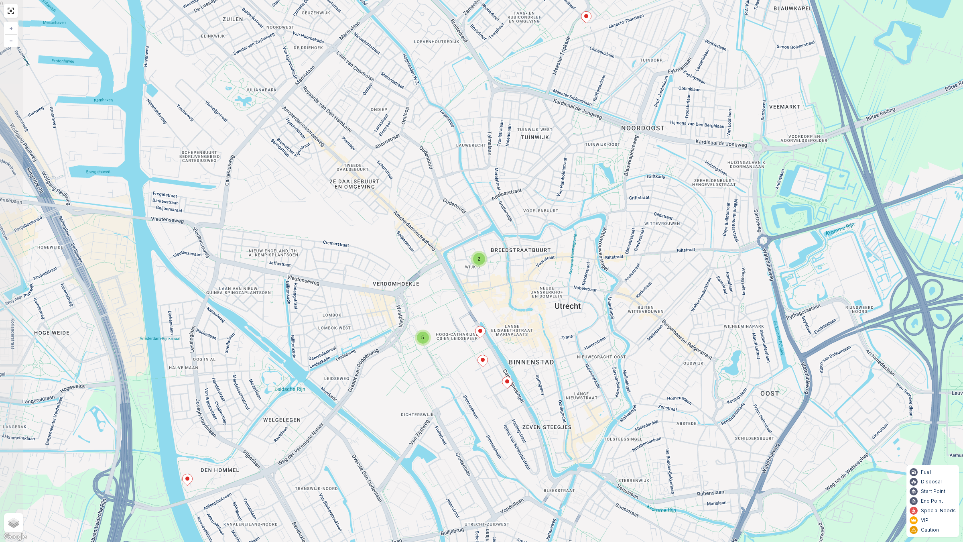
drag, startPoint x: 541, startPoint y: 324, endPoint x: 564, endPoint y: 317, distance: 24.6
click at [564, 317] on div "2 5 + − Satellite Roadmap Terrain Hybrid Leaflet Keyboard shortcuts Map Data Ma…" at bounding box center [481, 271] width 963 height 542
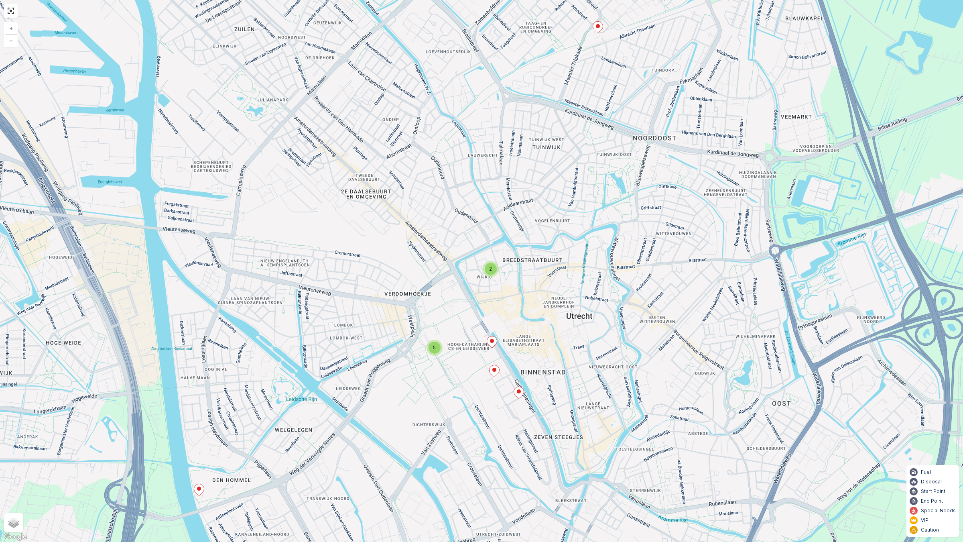
drag, startPoint x: 572, startPoint y: 326, endPoint x: 585, endPoint y: 330, distance: 13.5
click at [585, 330] on div "2 5 + − Satellite Roadmap Terrain Hybrid Leaflet Keyboard shortcuts Map Data Ma…" at bounding box center [481, 271] width 963 height 542
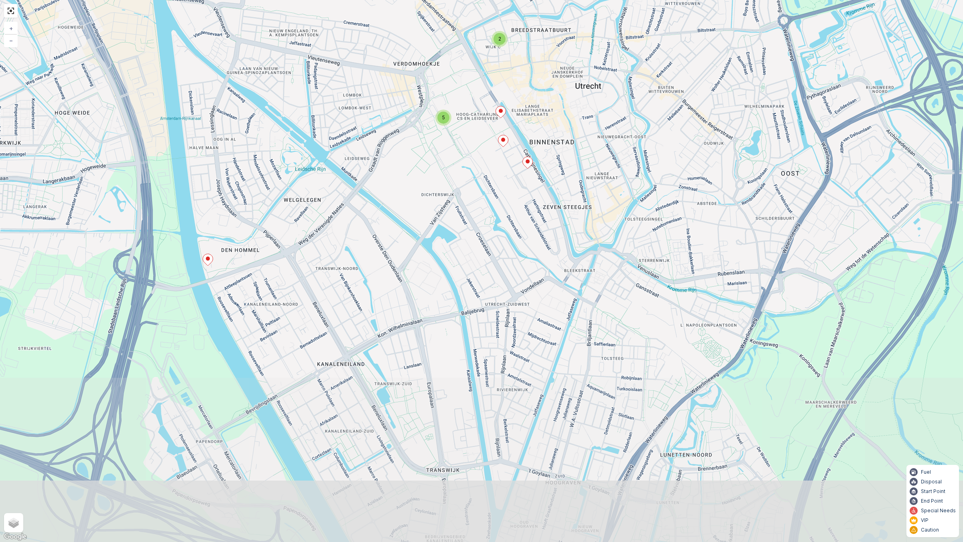
drag, startPoint x: 532, startPoint y: 436, endPoint x: 540, endPoint y: 210, distance: 226.2
click at [540, 210] on div "2 5 + − Satellite Roadmap Terrain Hybrid Leaflet Keyboard shortcuts Map Data Ma…" at bounding box center [481, 271] width 963 height 542
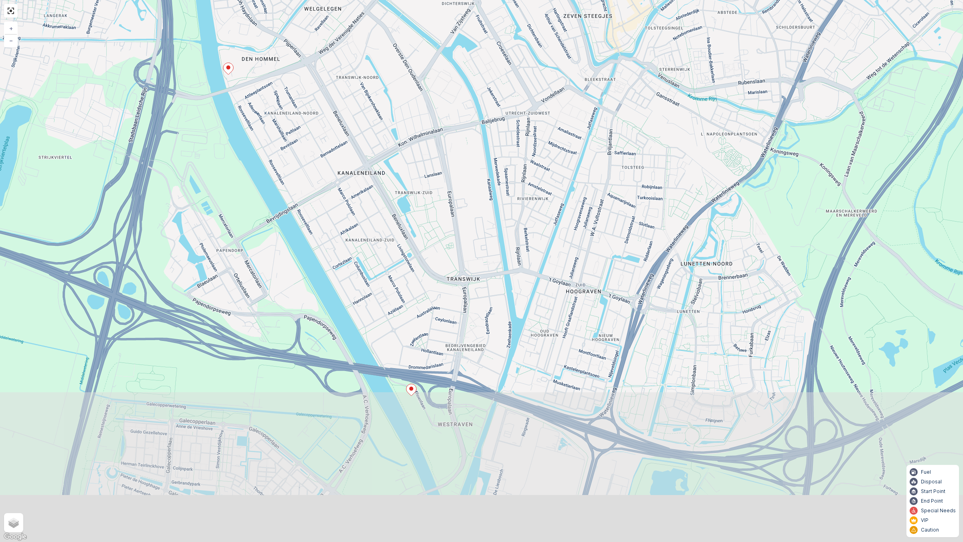
drag, startPoint x: 516, startPoint y: 352, endPoint x: 536, endPoint y: 145, distance: 208.1
click at [536, 141] on div "2 5 + − Satellite Roadmap Terrain Hybrid Leaflet Keyboard shortcuts Map Data Ma…" at bounding box center [481, 271] width 963 height 542
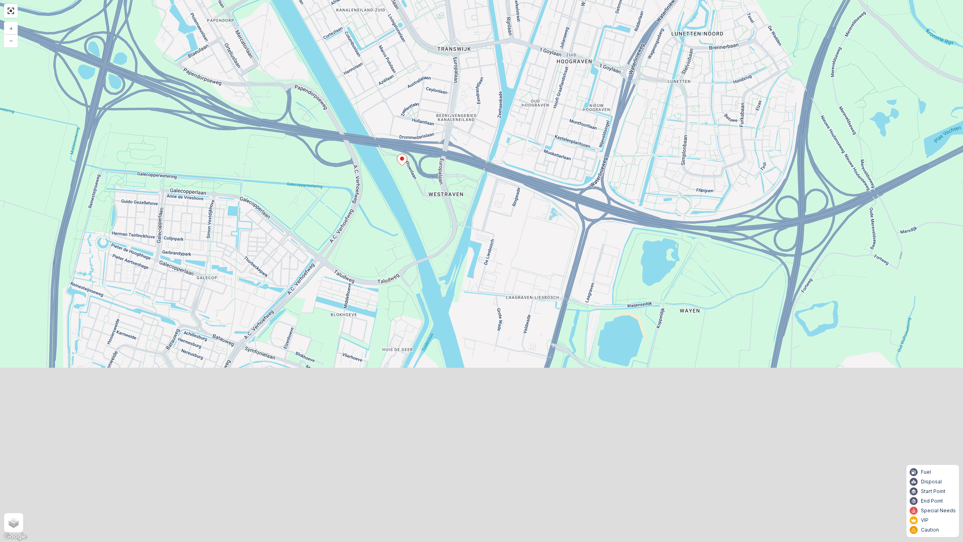
drag, startPoint x: 514, startPoint y: 376, endPoint x: 505, endPoint y: 151, distance: 225.8
click at [505, 149] on div "2 5 + − Satellite Roadmap Terrain Hybrid Leaflet Keyboard shortcuts Map Data Ma…" at bounding box center [481, 271] width 963 height 542
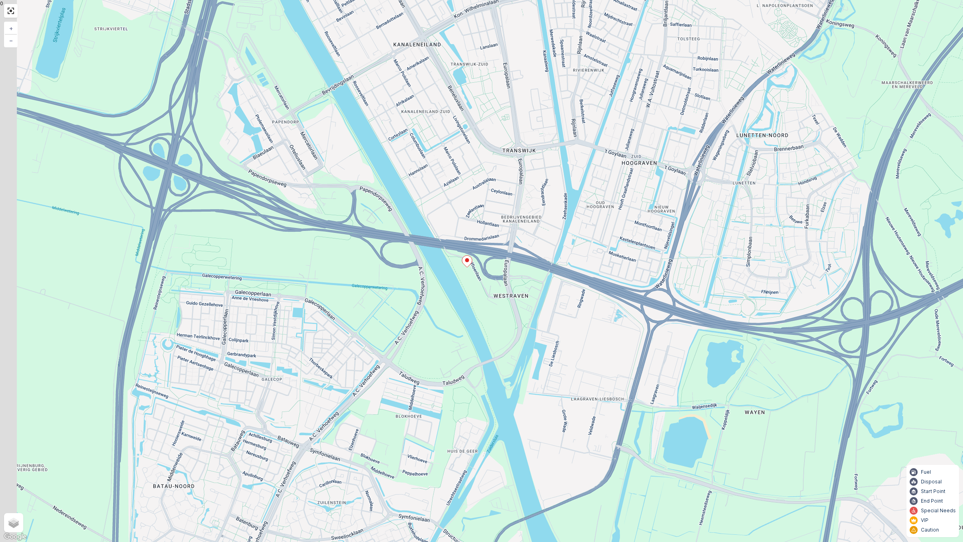
drag, startPoint x: 468, startPoint y: 213, endPoint x: 497, endPoint y: 310, distance: 101.9
click at [533, 340] on div "2 5 + − Satellite Roadmap Terrain Hybrid Leaflet Keyboard shortcuts Map Data Ma…" at bounding box center [481, 271] width 963 height 542
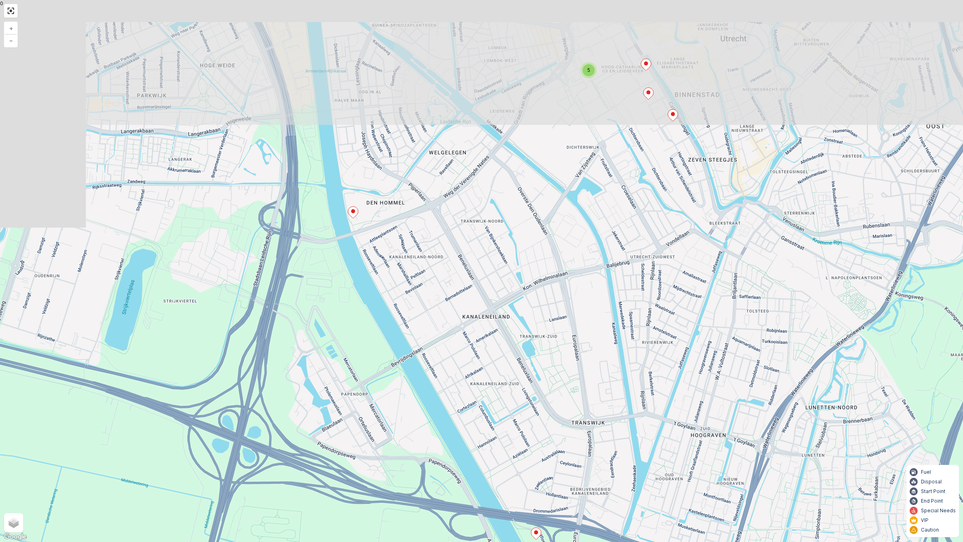
drag, startPoint x: 498, startPoint y: 360, endPoint x: 526, endPoint y: 470, distance: 113.6
click at [526, 470] on div "2 5 + − Satellite Roadmap Terrain Hybrid Leaflet Keyboard shortcuts Map Data Ma…" at bounding box center [481, 271] width 963 height 542
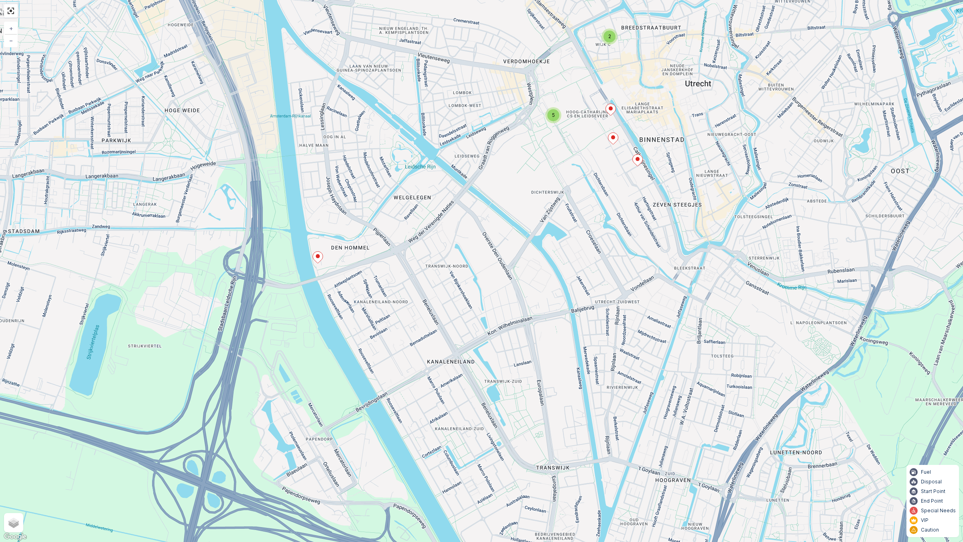
drag, startPoint x: 611, startPoint y: 171, endPoint x: 568, endPoint y: 223, distance: 67.8
click at [568, 223] on div "2 5 + − Satellite Roadmap Terrain Hybrid Leaflet Keyboard shortcuts Map Data Ma…" at bounding box center [481, 271] width 963 height 542
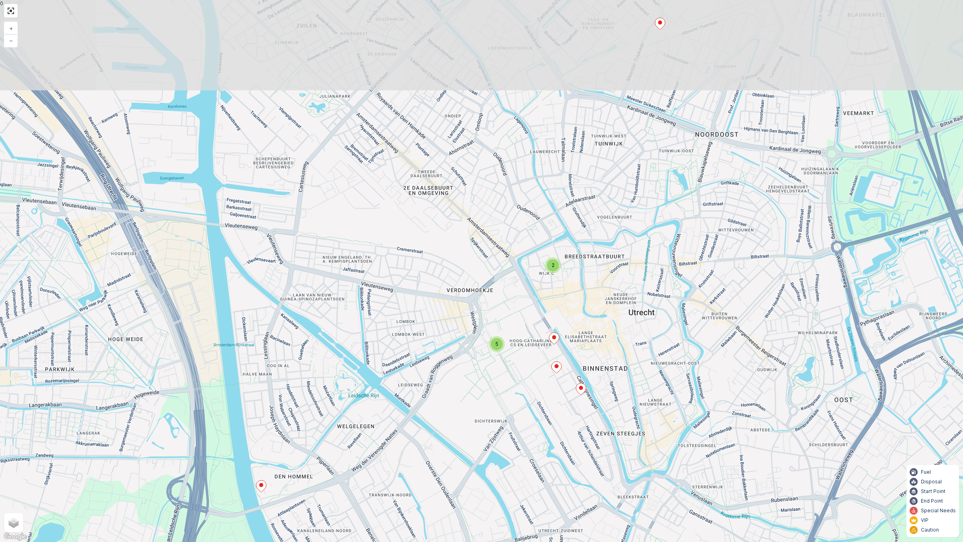
drag, startPoint x: 607, startPoint y: 165, endPoint x: 557, endPoint y: 388, distance: 228.3
click at [557, 388] on div "2 5 + − Satellite Roadmap Terrain Hybrid Leaflet Keyboard shortcuts Map Data Ma…" at bounding box center [481, 271] width 963 height 542
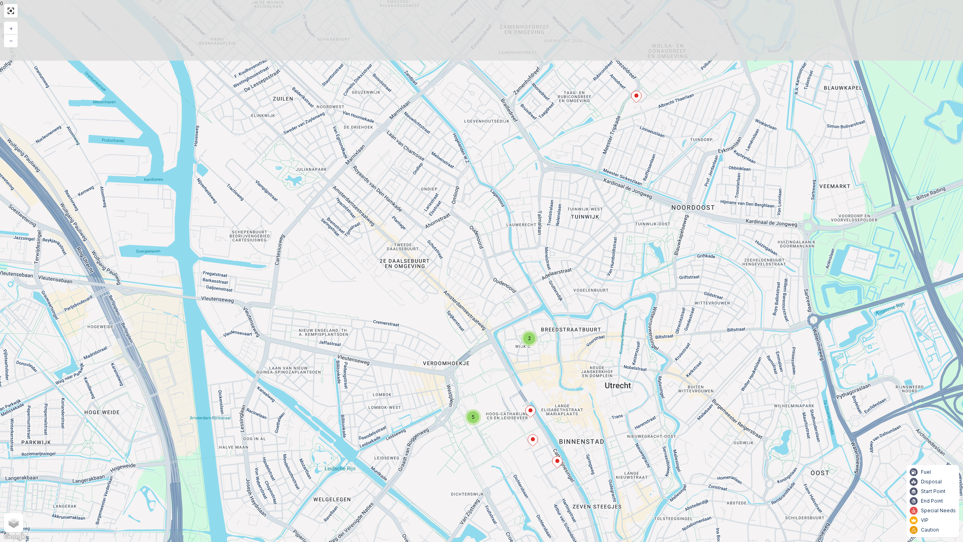
drag, startPoint x: 635, startPoint y: 162, endPoint x: 629, endPoint y: 175, distance: 14.0
click at [629, 175] on div "2 5 + − Satellite Roadmap Terrain Hybrid Leaflet Keyboard shortcuts Map Data Ma…" at bounding box center [481, 271] width 963 height 542
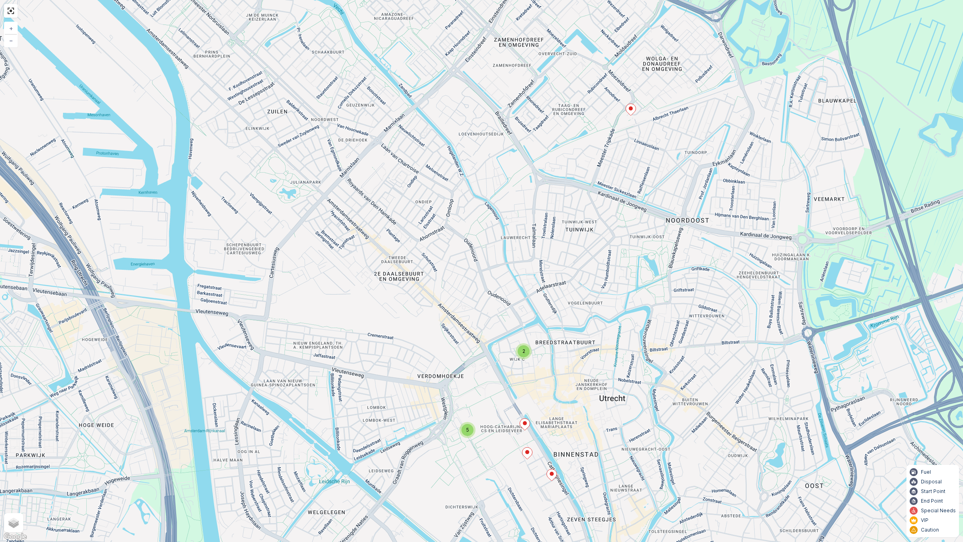
click at [635, 109] on icon at bounding box center [631, 110] width 10 height 12
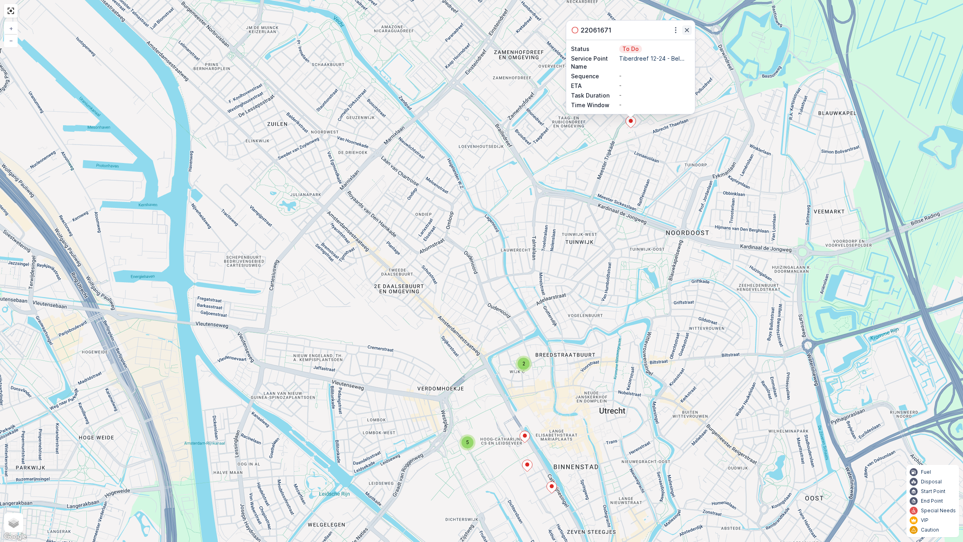
click at [683, 29] on icon "button" at bounding box center [687, 30] width 8 height 8
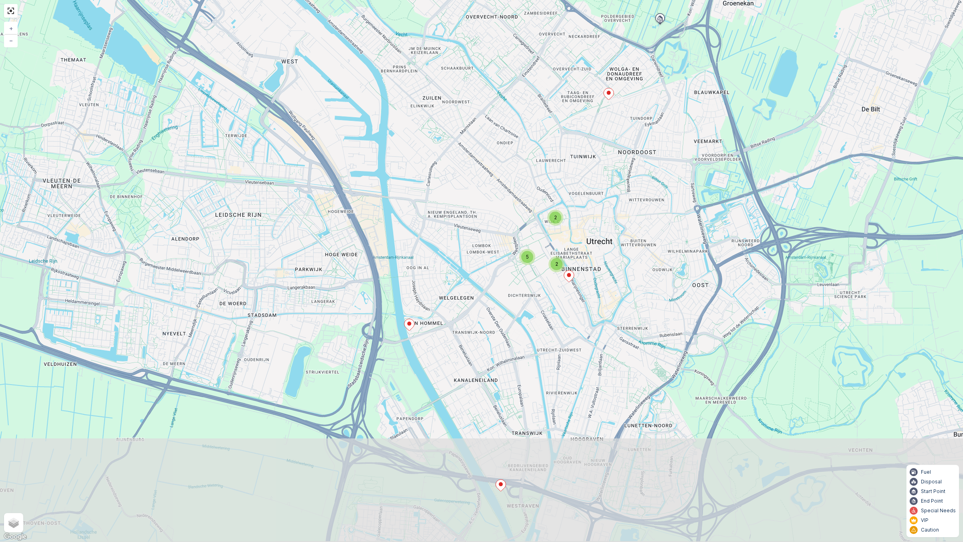
drag, startPoint x: 611, startPoint y: 402, endPoint x: 607, endPoint y: 320, distance: 82.4
click at [607, 320] on div "2 2 5 + − Satellite Roadmap Terrain Hybrid Leaflet Keyboard shortcuts Map Data …" at bounding box center [481, 271] width 963 height 542
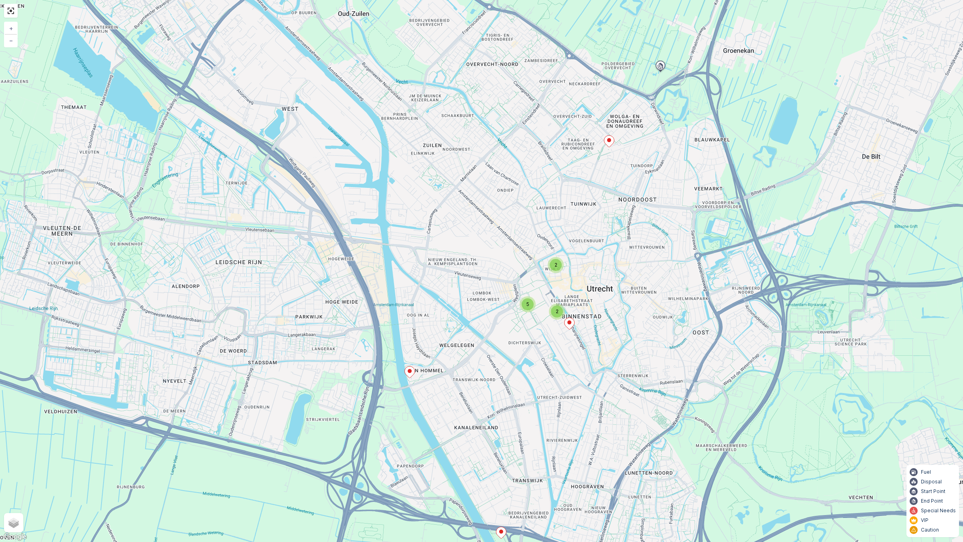
drag, startPoint x: 569, startPoint y: 418, endPoint x: 569, endPoint y: 425, distance: 7.2
click at [569, 425] on div "2 2 5 + − Satellite Roadmap Terrain Hybrid Leaflet Keyboard shortcuts Map Data …" at bounding box center [481, 271] width 963 height 542
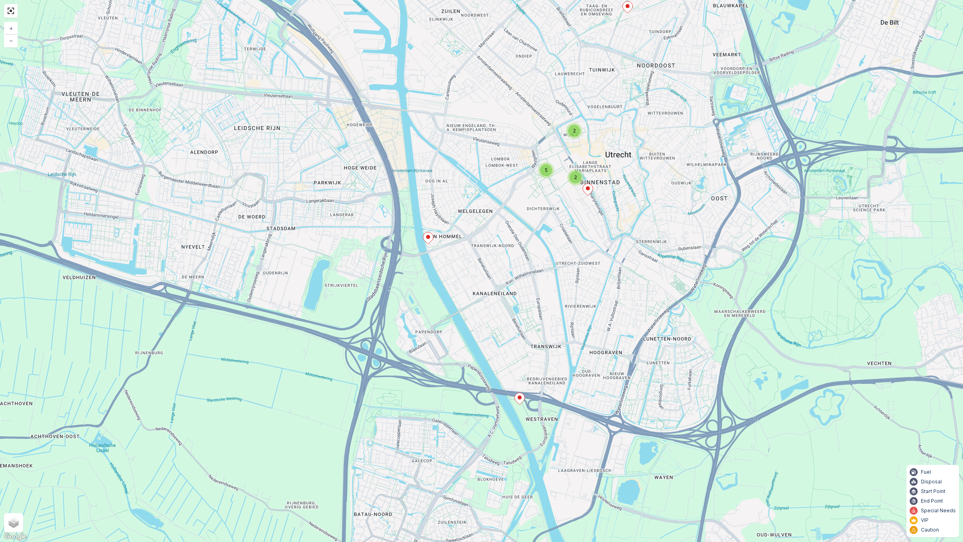
drag, startPoint x: 631, startPoint y: 302, endPoint x: 650, endPoint y: 167, distance: 135.7
click at [650, 167] on div "2 2 5 + − Satellite Roadmap Terrain Hybrid Leaflet Keyboard shortcuts Map Data …" at bounding box center [481, 271] width 963 height 542
